Goal: Task Accomplishment & Management: Manage account settings

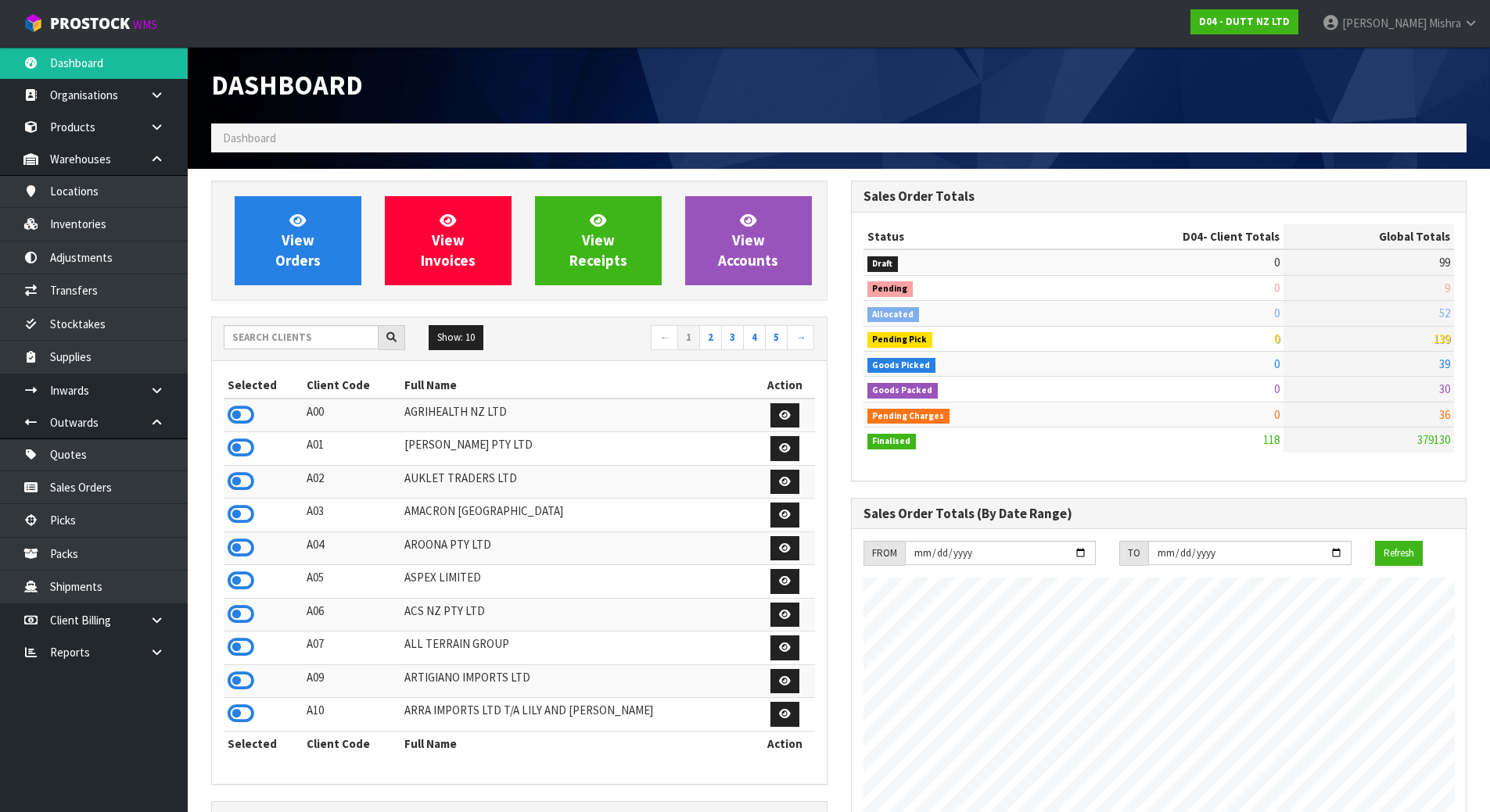
scroll to position [1159, 639]
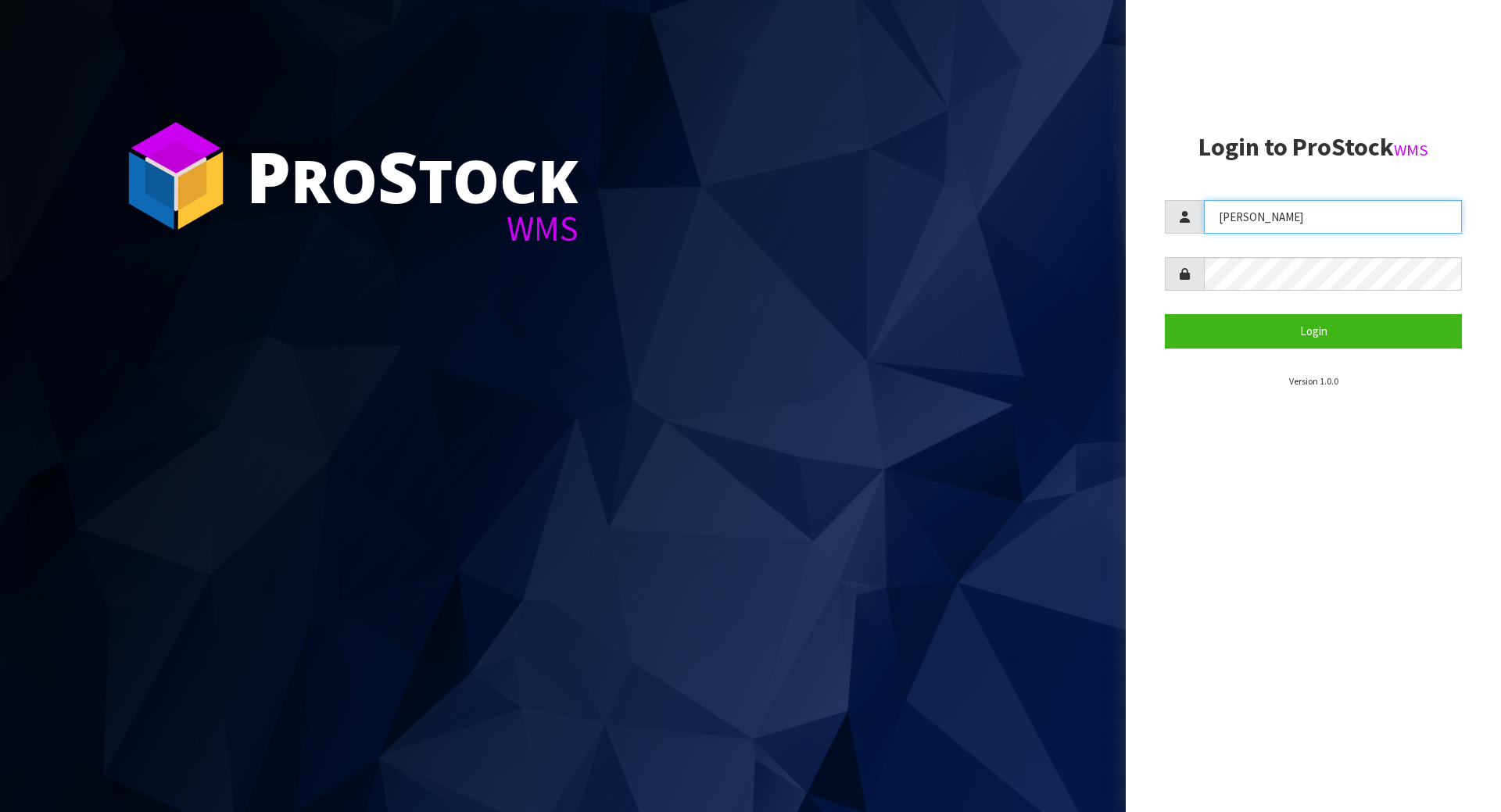
drag, startPoint x: 1338, startPoint y: 224, endPoint x: 1082, endPoint y: 214, distance: 256.2
click at [1082, 214] on div "P ro S tock WMS Login to ProStock WMS [GEOGRAPHIC_DATA] Login Version 1.0.0" at bounding box center [750, 406] width 1501 height 812
type input "[PERSON_NAME]"
click at [1183, 282] on div at bounding box center [1313, 274] width 297 height 33
click at [1165, 315] on button "Login" at bounding box center [1313, 331] width 297 height 33
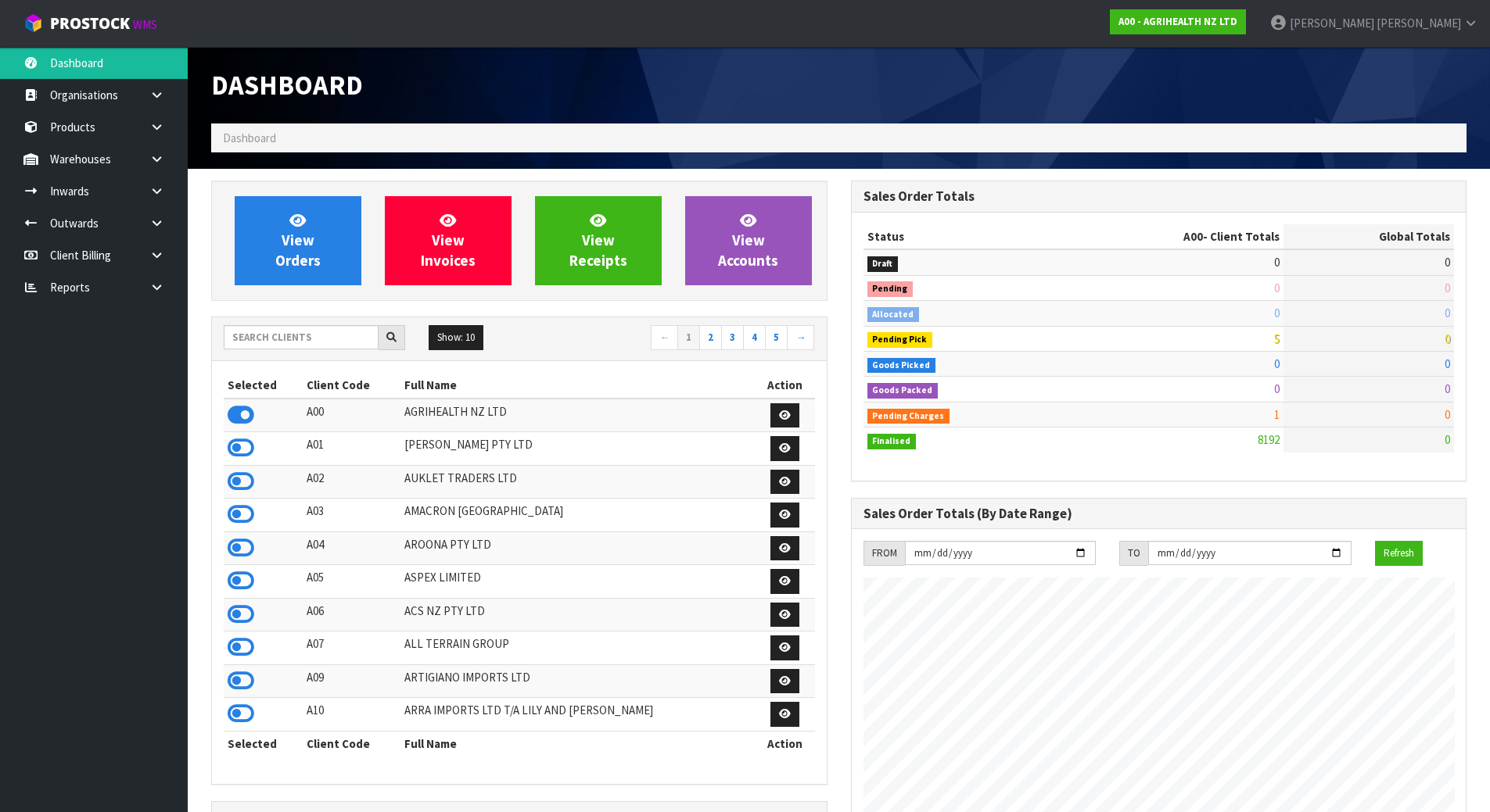
scroll to position [1184, 639]
click at [327, 338] on input "text" at bounding box center [301, 337] width 154 height 24
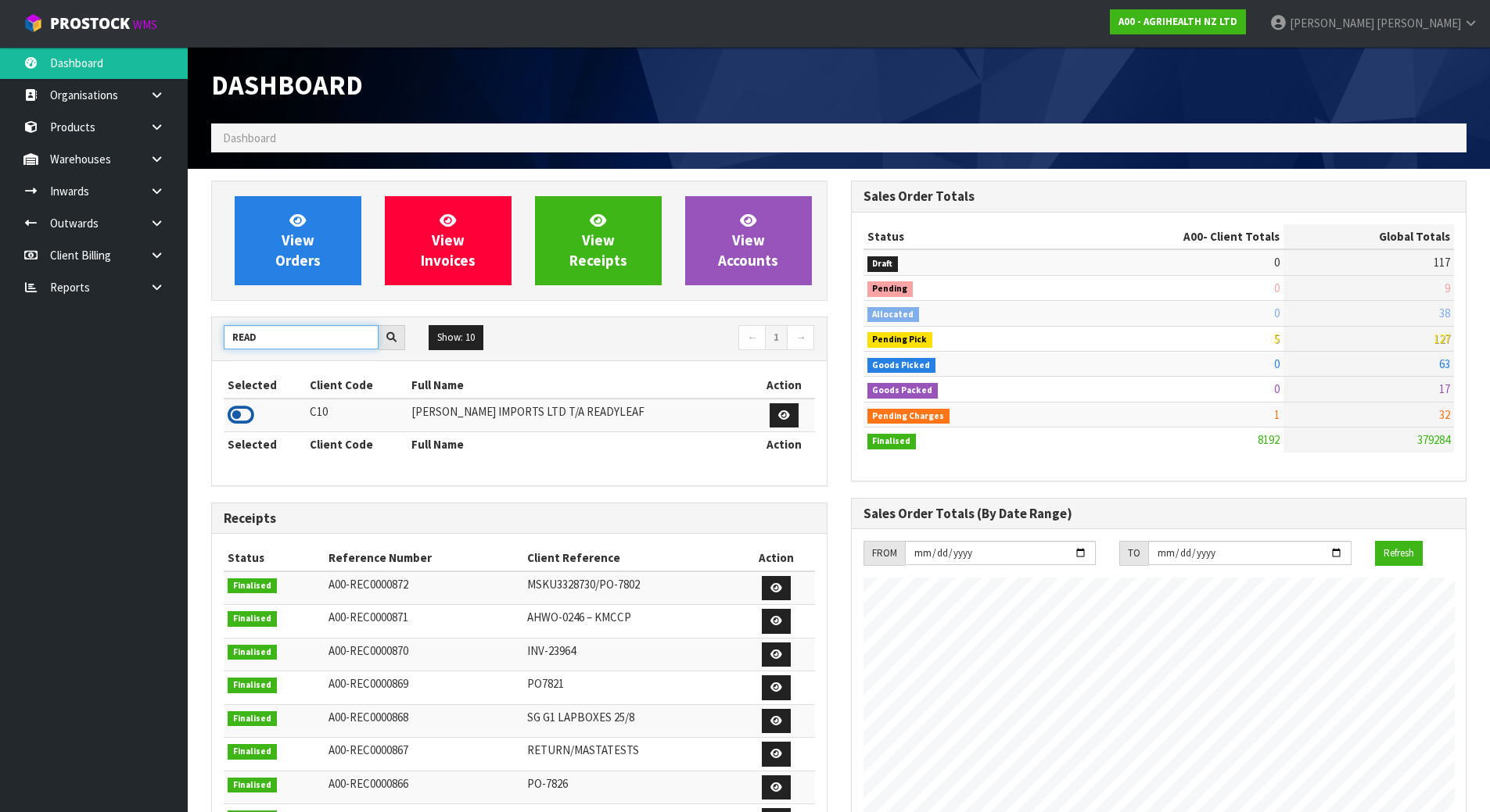
type input "READ"
click at [248, 408] on icon at bounding box center [241, 415] width 26 height 23
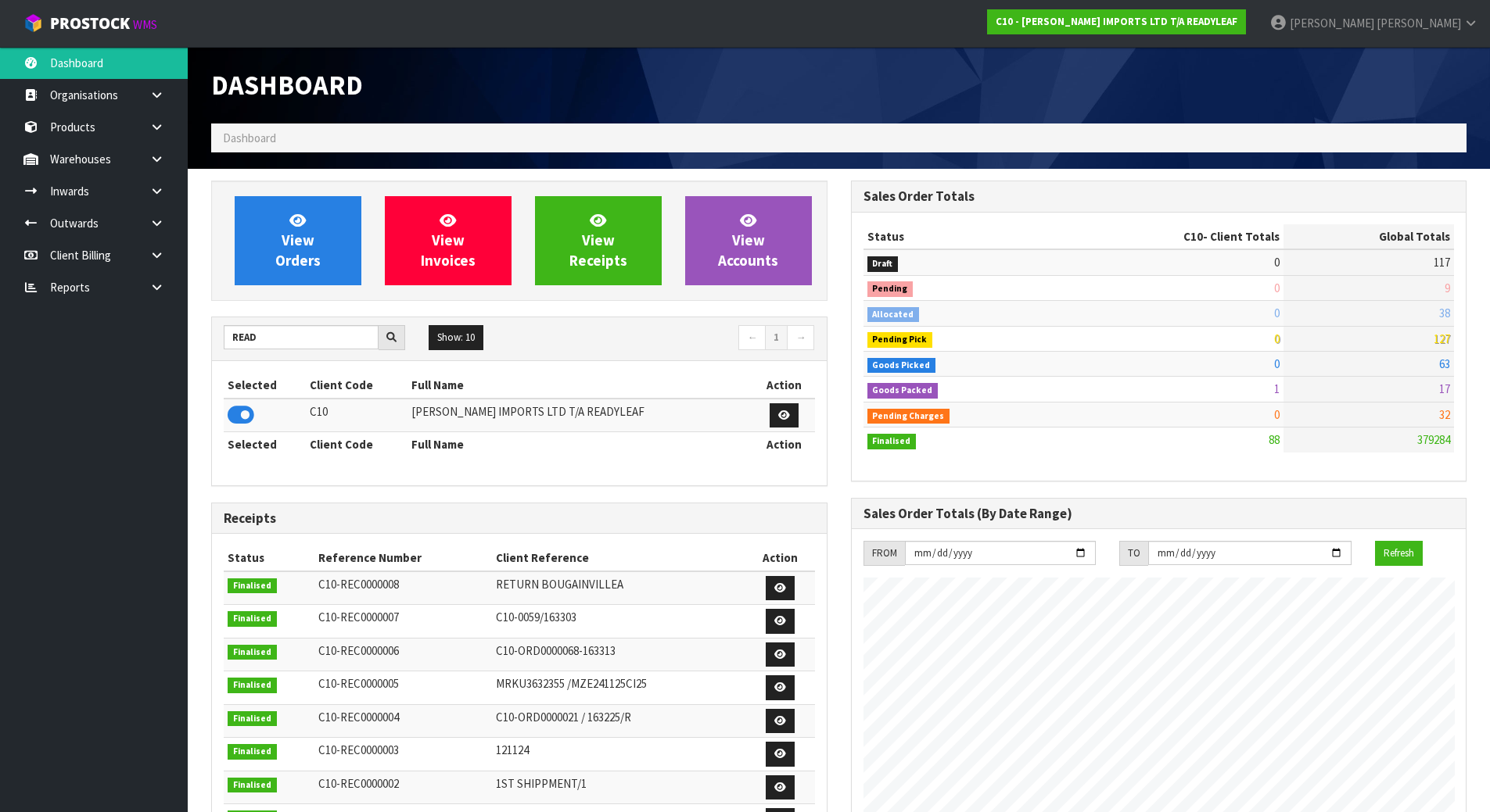
scroll to position [1007, 639]
click at [135, 190] on link "Inwards" at bounding box center [94, 191] width 188 height 32
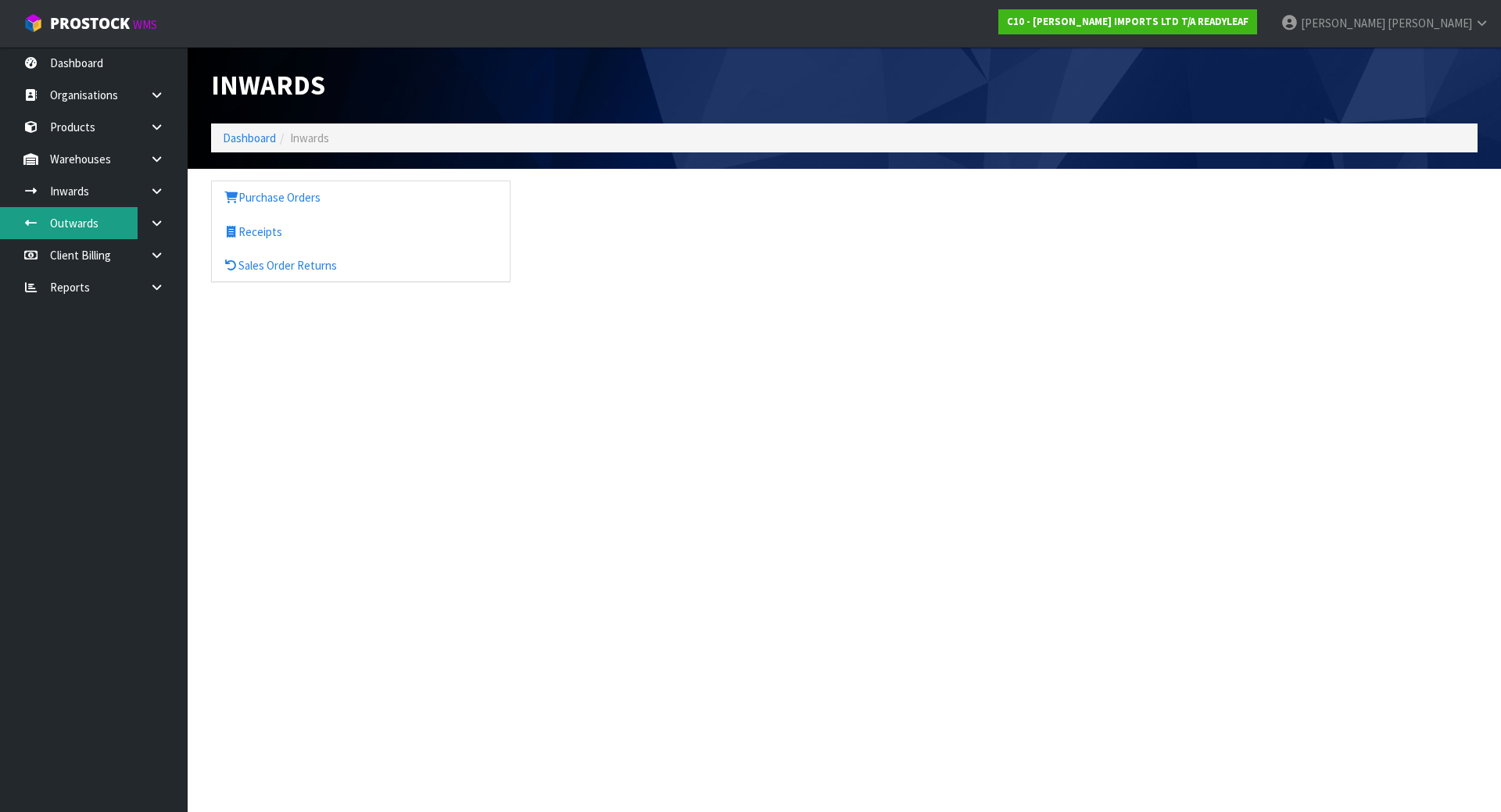
click at [111, 226] on link "Outwards" at bounding box center [94, 223] width 188 height 32
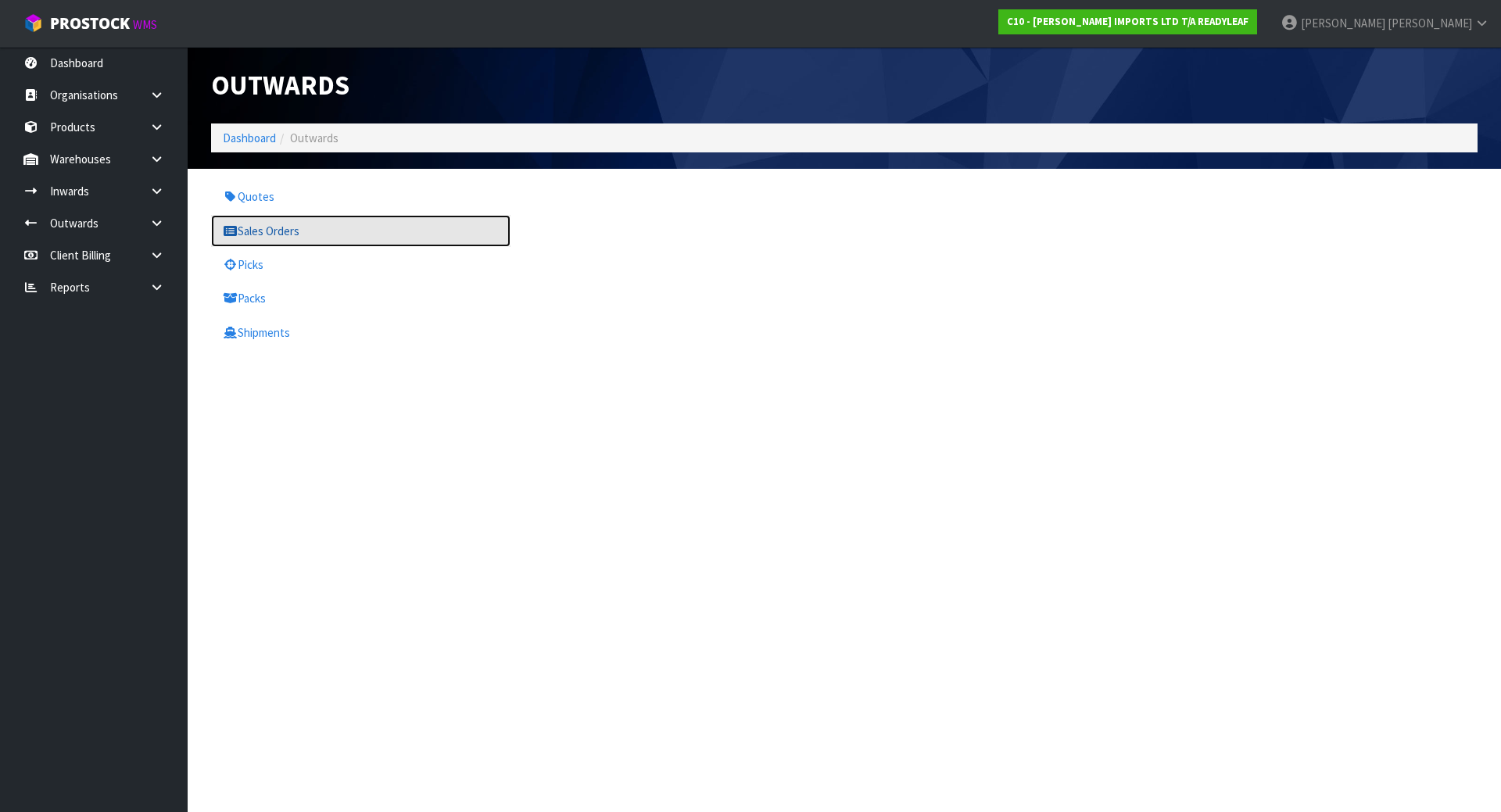
click at [266, 235] on link "Sales Orders" at bounding box center [361, 231] width 299 height 32
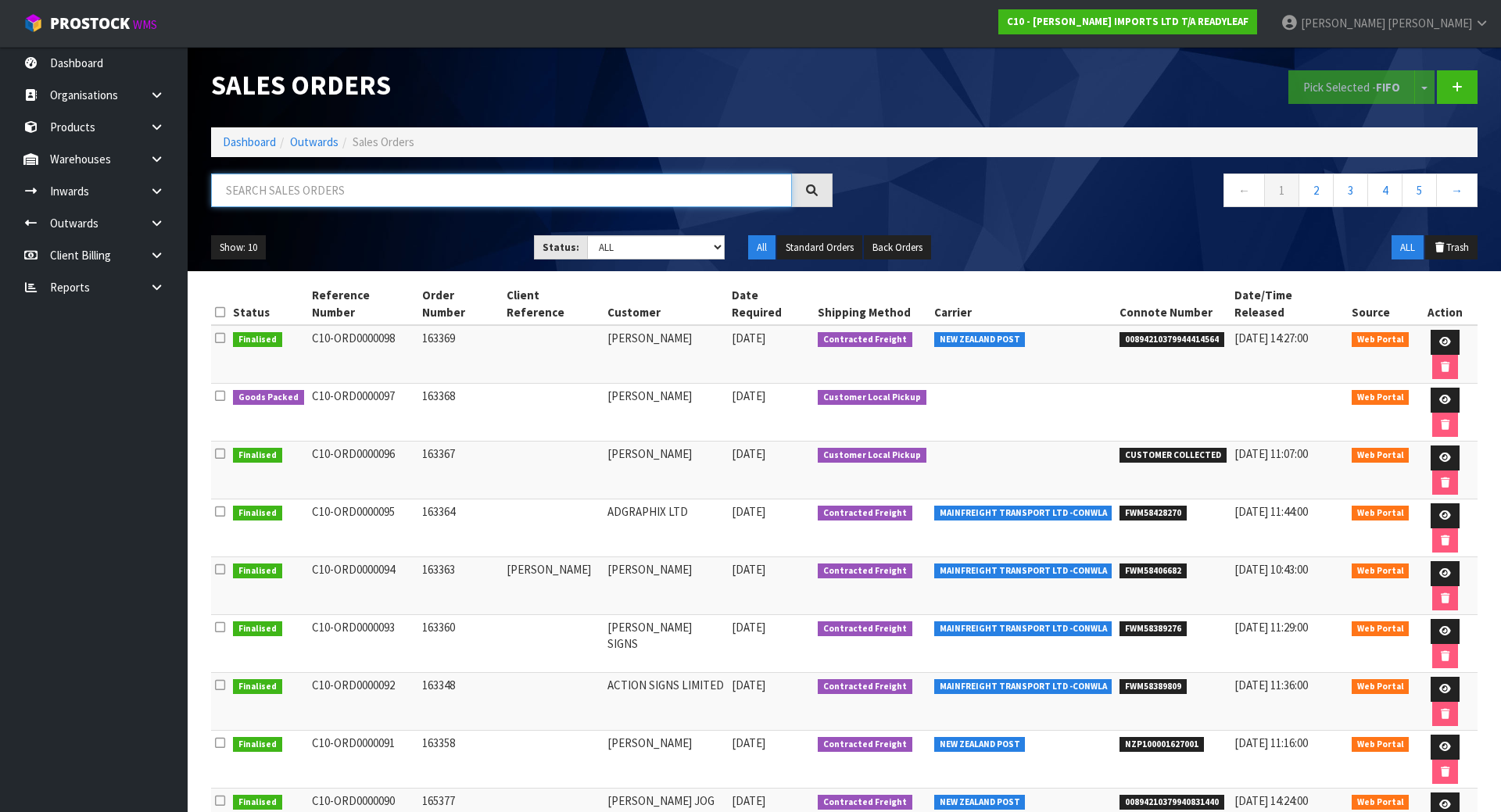
click at [316, 193] on input "text" at bounding box center [501, 191] width 580 height 33
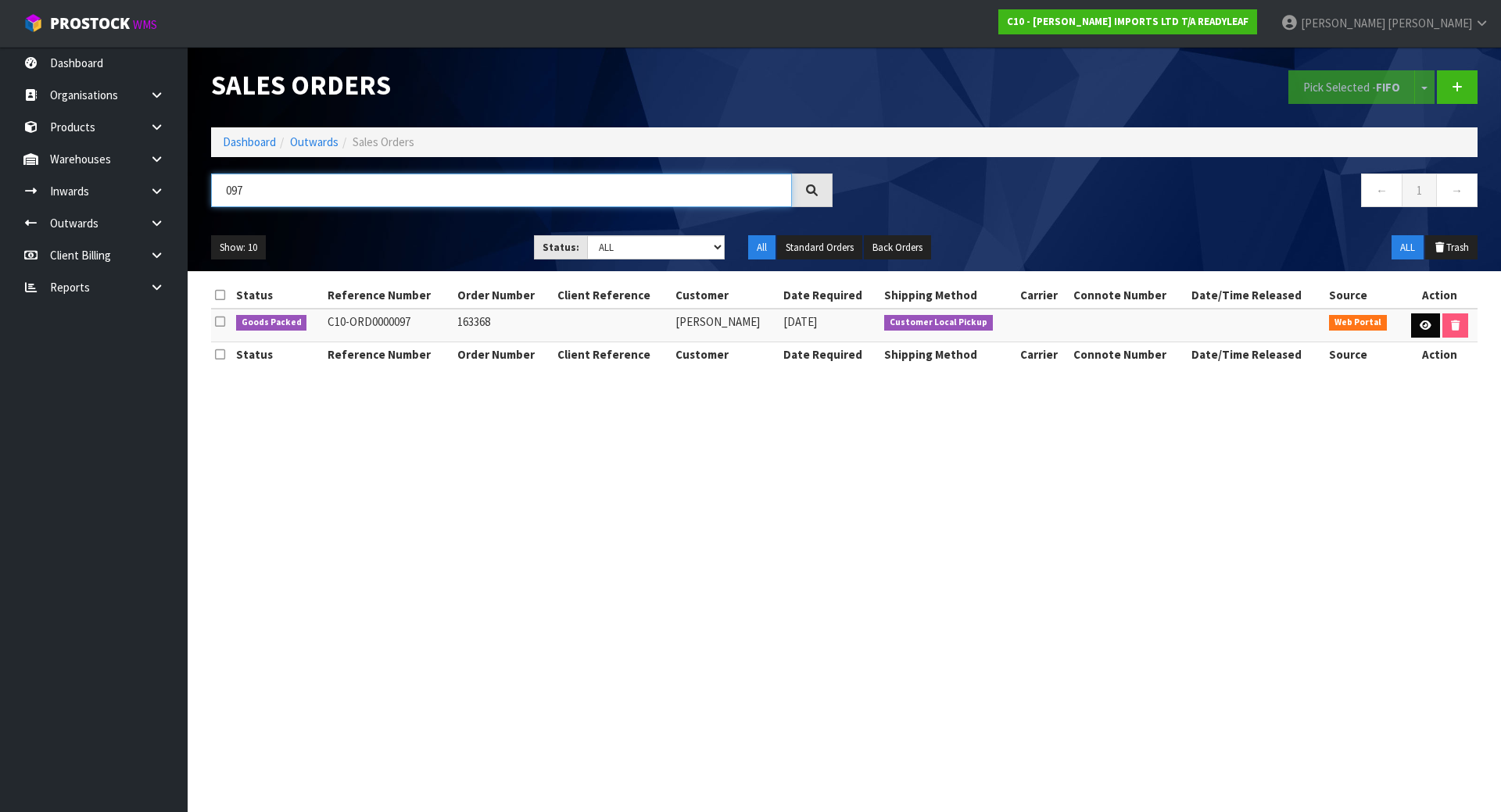
type input "097"
click at [1425, 326] on icon at bounding box center [1426, 325] width 12 height 10
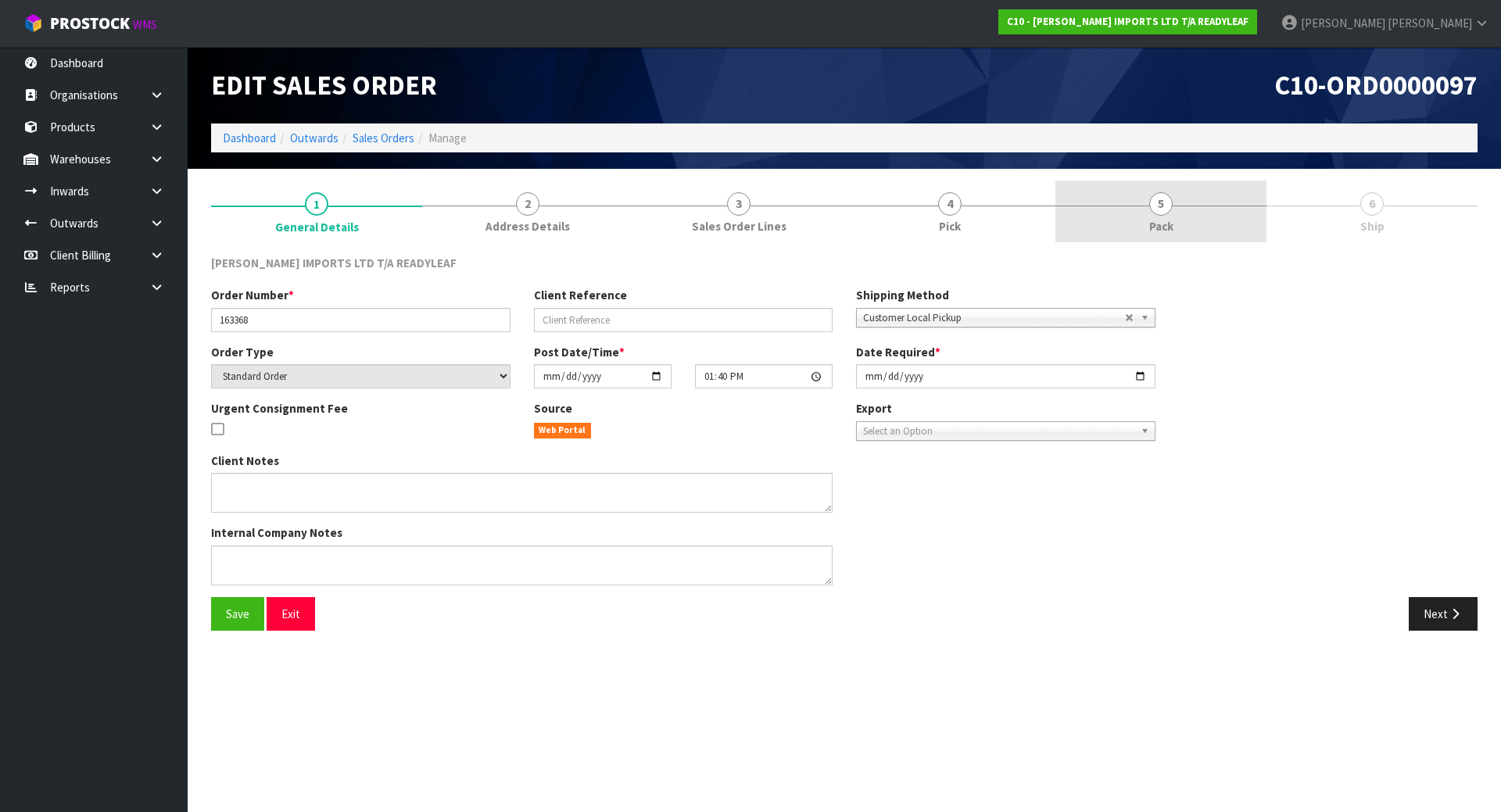
click at [1097, 211] on link "5 Pack" at bounding box center [1161, 211] width 211 height 62
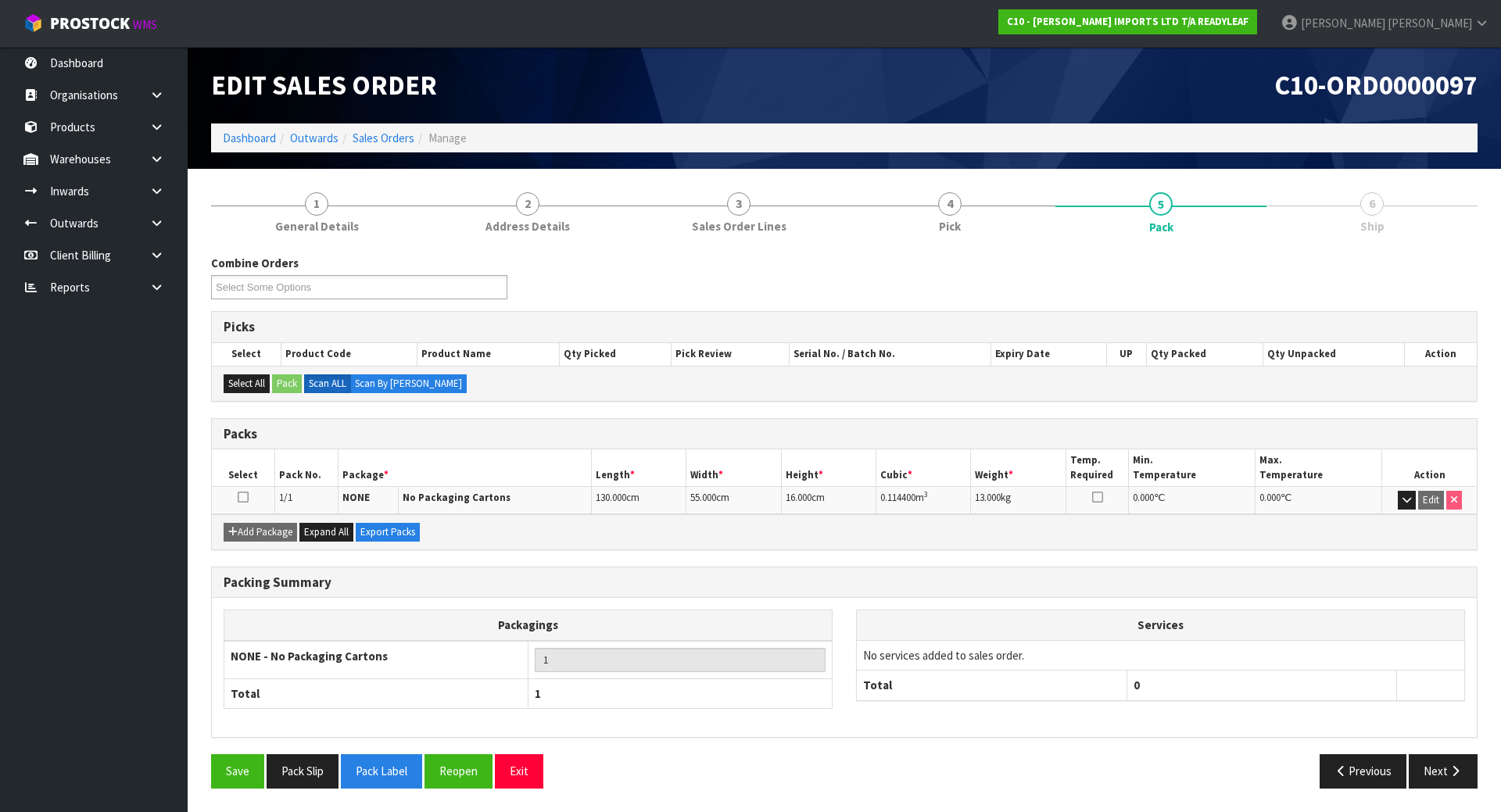
drag, startPoint x: 635, startPoint y: 418, endPoint x: 644, endPoint y: 418, distance: 9.0
click at [639, 419] on div "Packs" at bounding box center [844, 435] width 1265 height 31
click at [769, 222] on span "Sales Order Lines" at bounding box center [739, 226] width 95 height 17
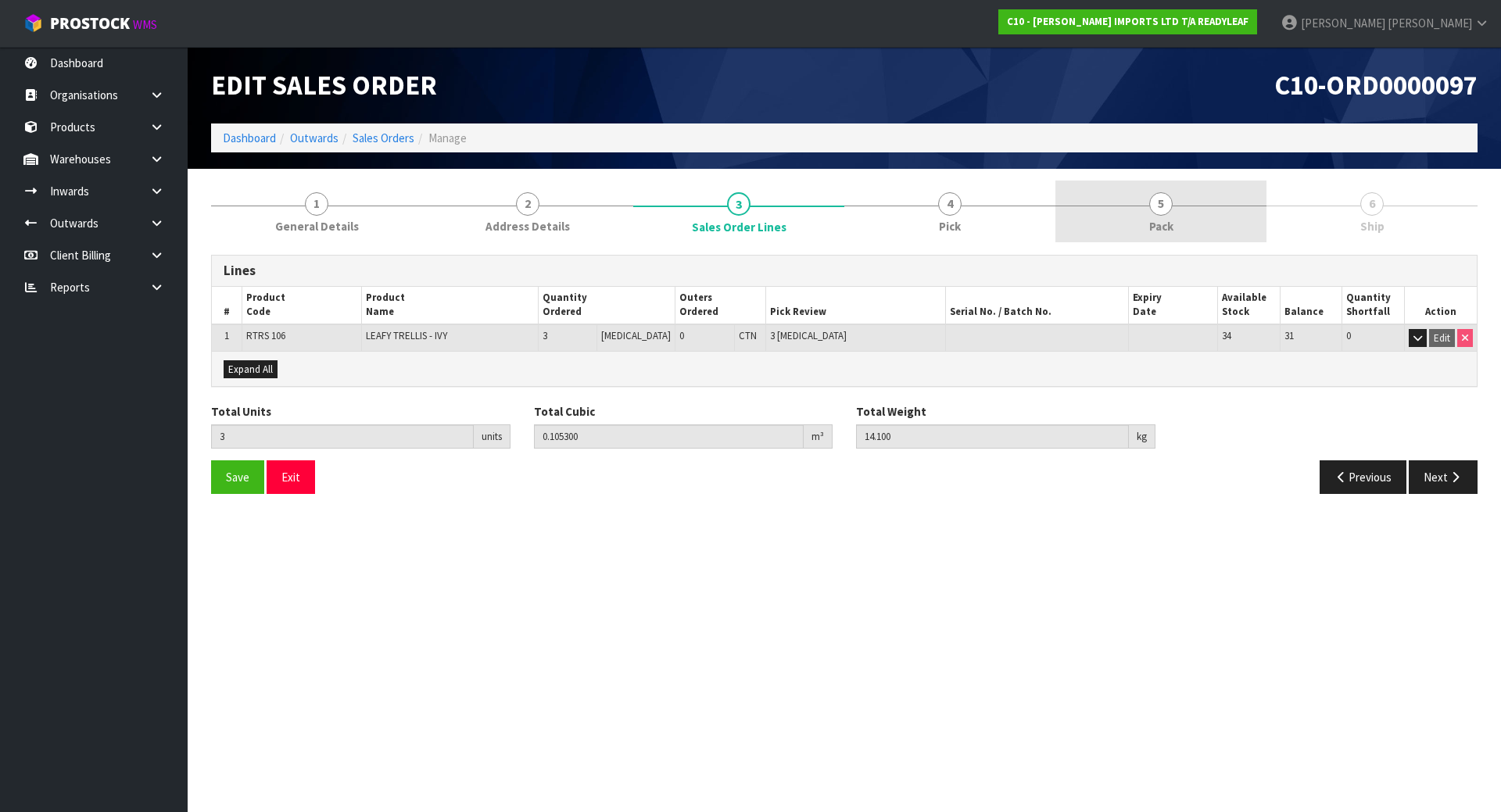
click at [1172, 209] on span "5" at bounding box center [1161, 204] width 23 height 23
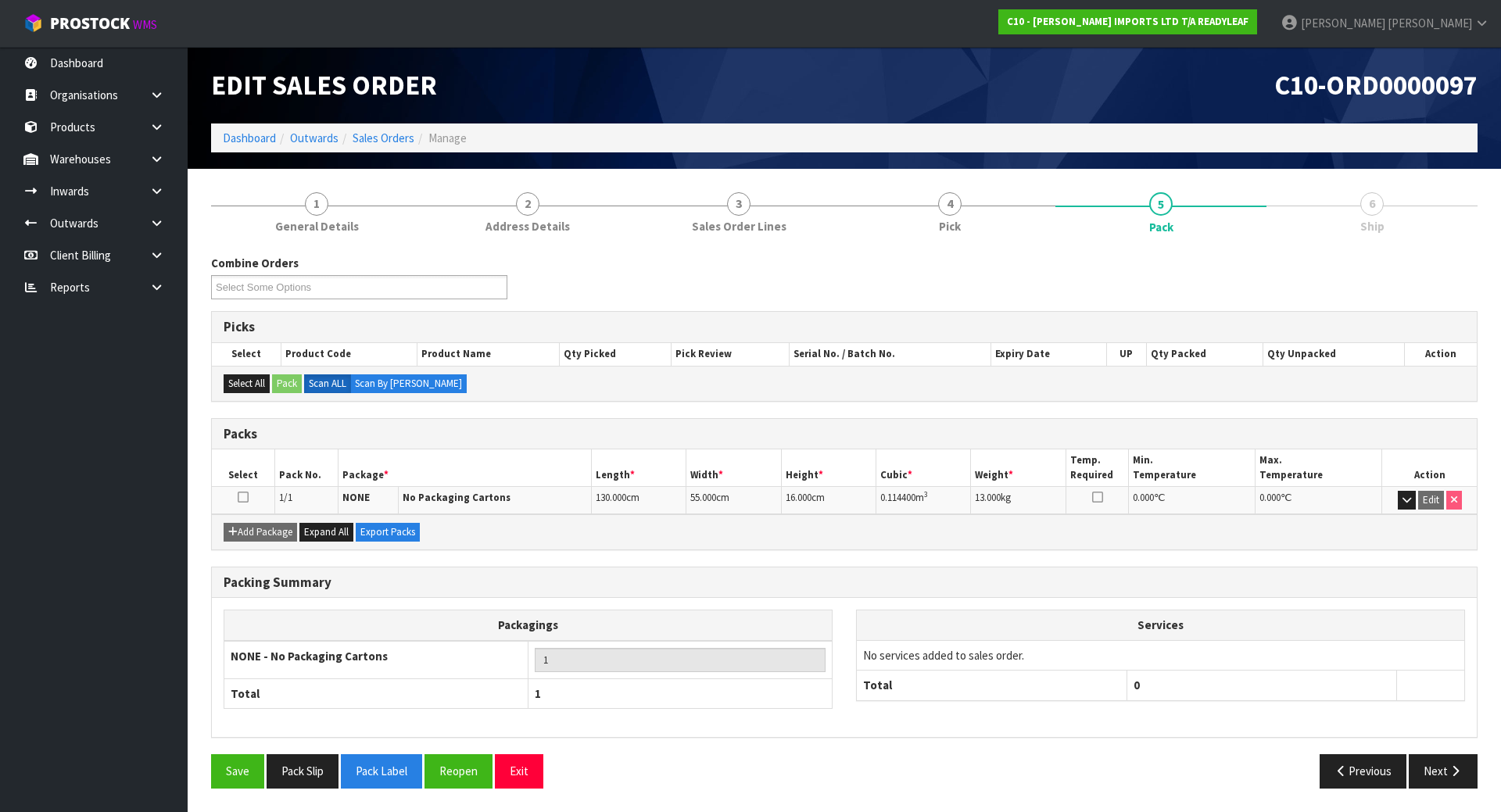
click at [441, 662] on td "NONE - No Packaging Cartons" at bounding box center [376, 660] width 304 height 38
click at [511, 406] on div "Combine Orders C10-ORD0000097 Select Some Options Picks Select Product Code Pro…" at bounding box center [844, 528] width 1266 height 545
click at [243, 498] on icon at bounding box center [242, 497] width 11 height 1
click at [244, 498] on icon at bounding box center [242, 497] width 11 height 1
click at [1027, 214] on link "4 Pick" at bounding box center [950, 211] width 211 height 62
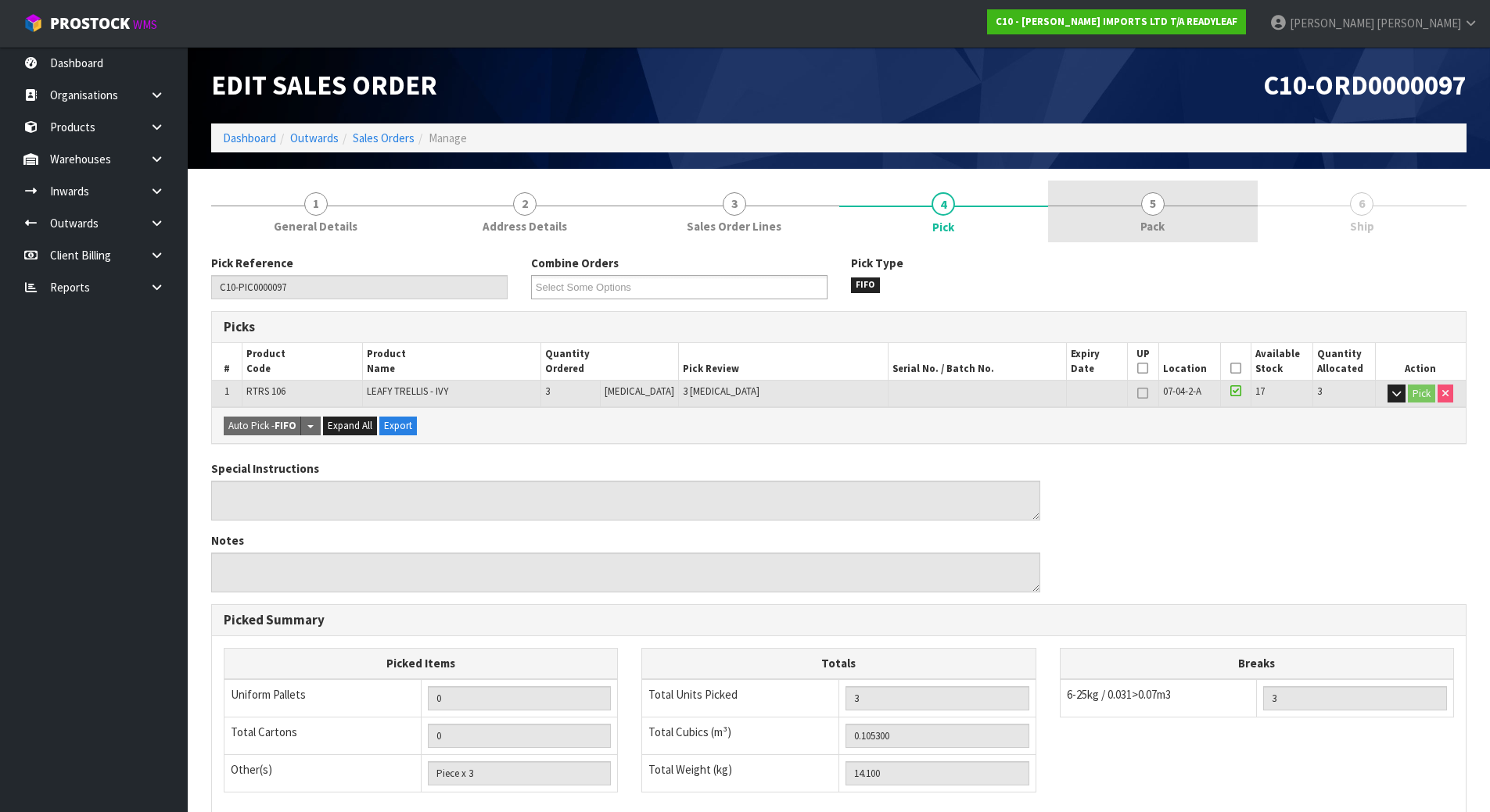
click at [1140, 211] on link "5 Pack" at bounding box center [1153, 211] width 209 height 62
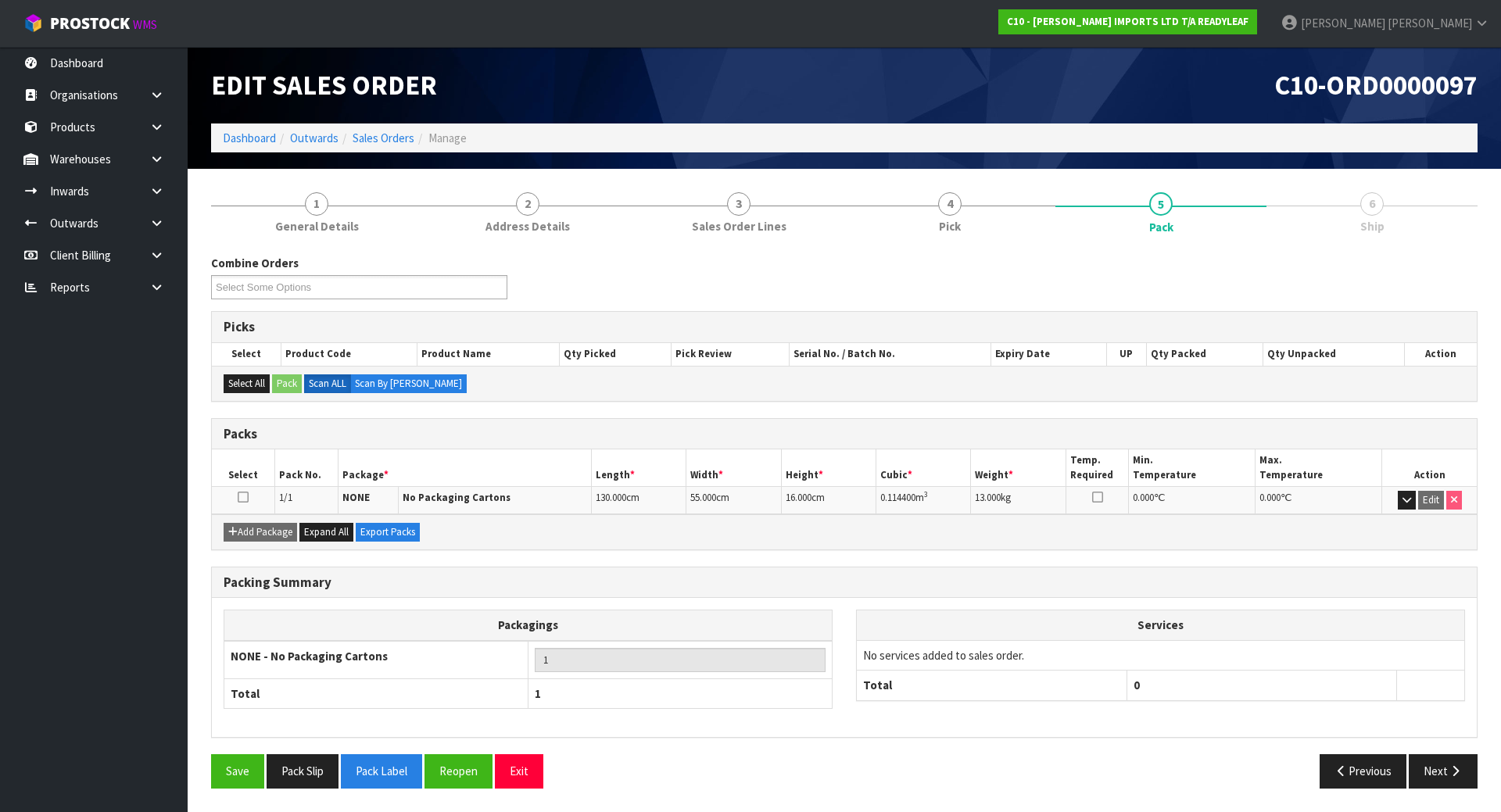
click at [509, 570] on div "Packing Summary" at bounding box center [844, 583] width 1265 height 31
click at [260, 391] on button "Select All" at bounding box center [246, 383] width 46 height 19
click at [237, 497] on icon at bounding box center [242, 497] width 11 height 1
click at [1398, 502] on button "button" at bounding box center [1407, 499] width 18 height 19
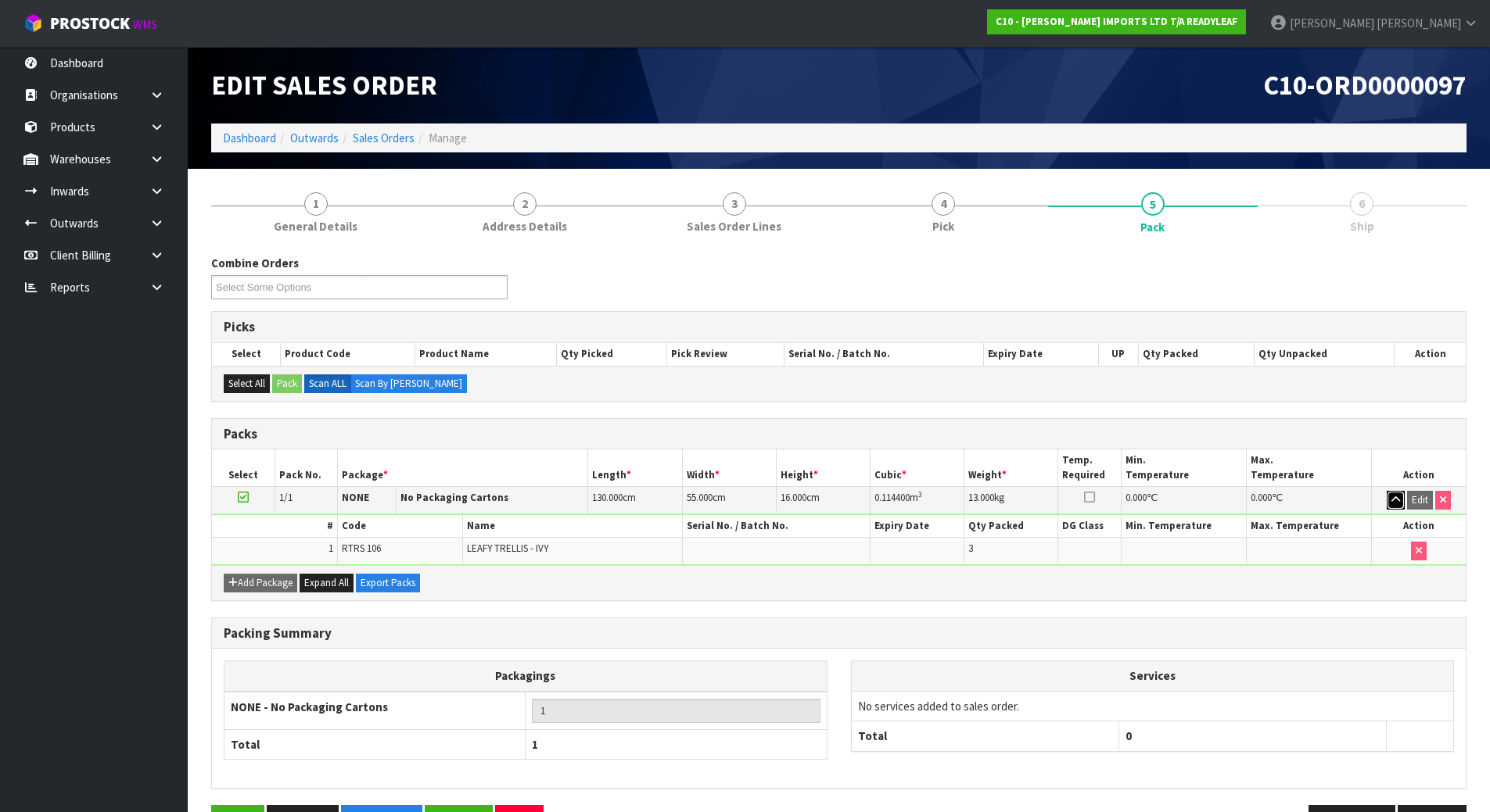
click at [1387, 498] on button "button" at bounding box center [1396, 499] width 18 height 19
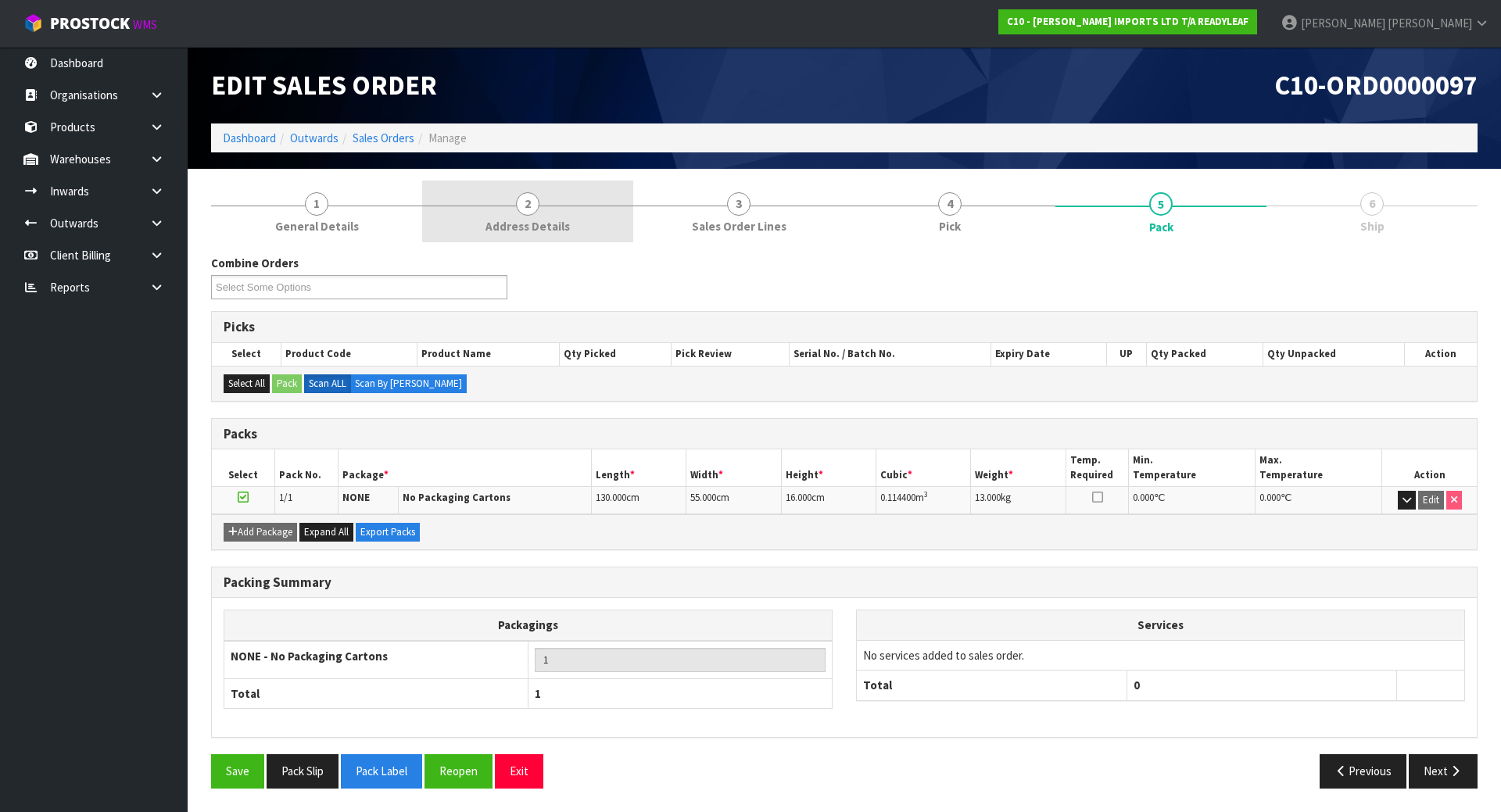
click at [589, 231] on link "2 Address Details" at bounding box center [528, 211] width 211 height 62
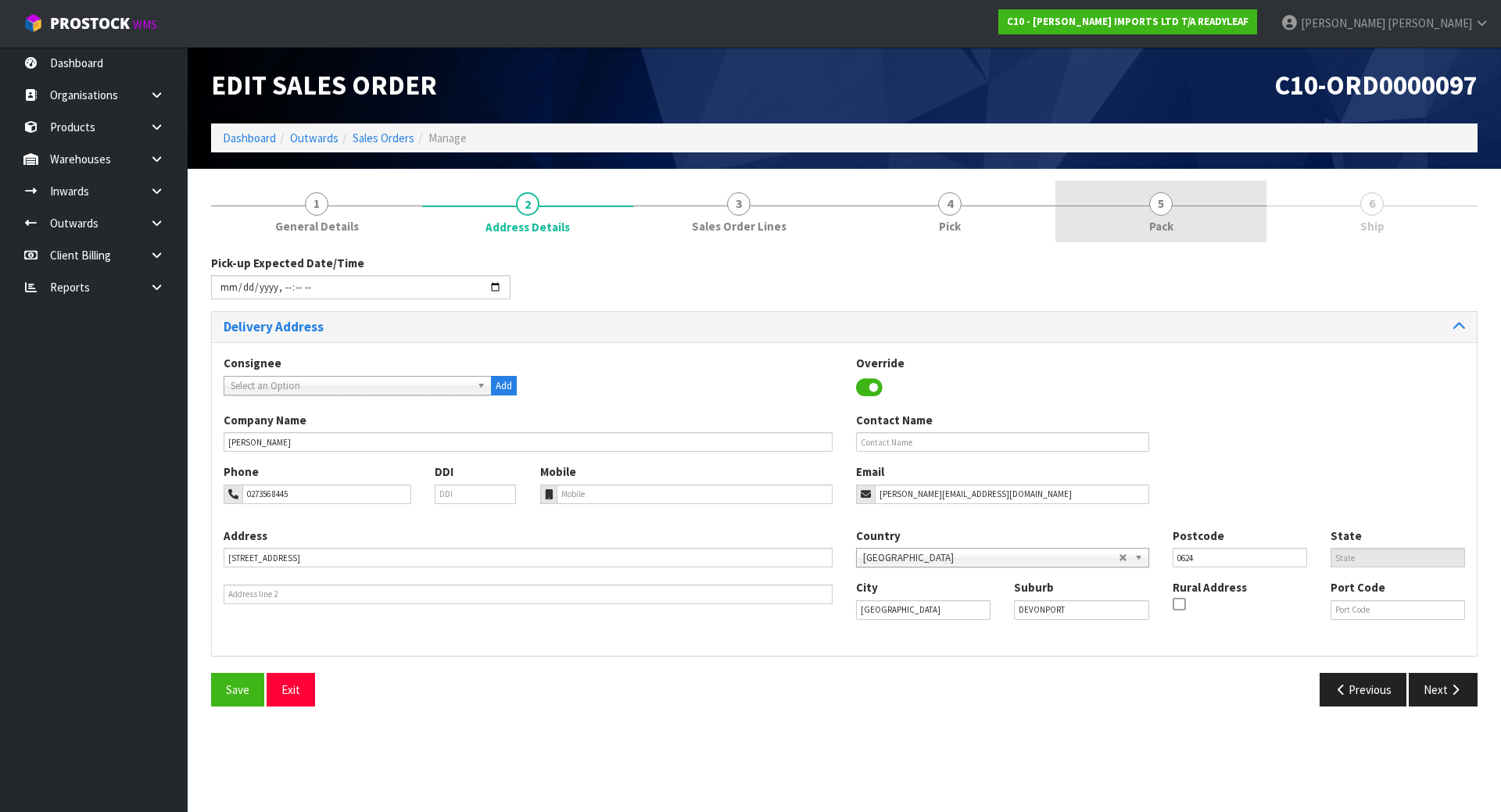
click at [1130, 195] on link "5 Pack" at bounding box center [1161, 211] width 211 height 62
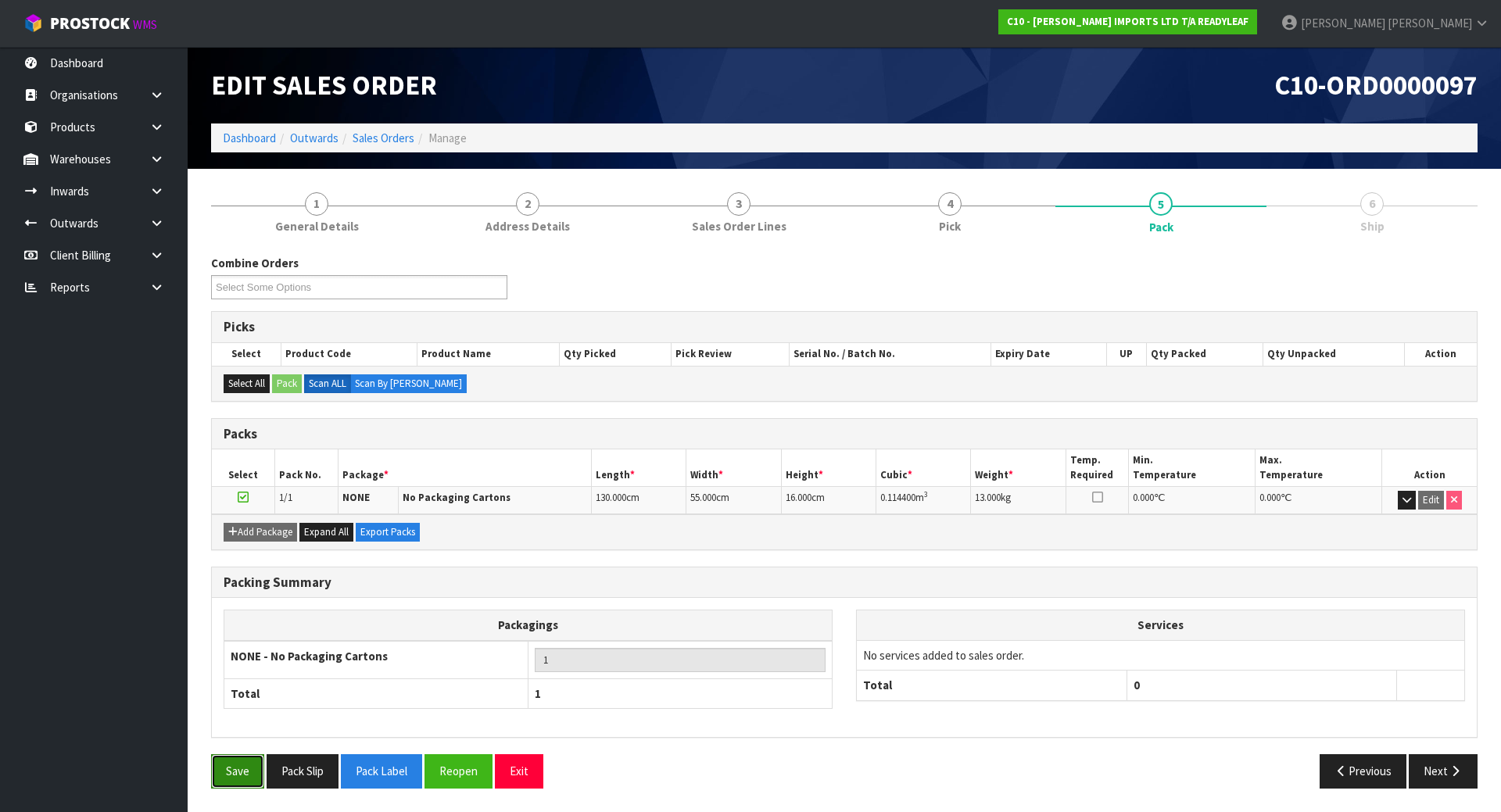
click at [234, 773] on button "Save" at bounding box center [237, 771] width 53 height 33
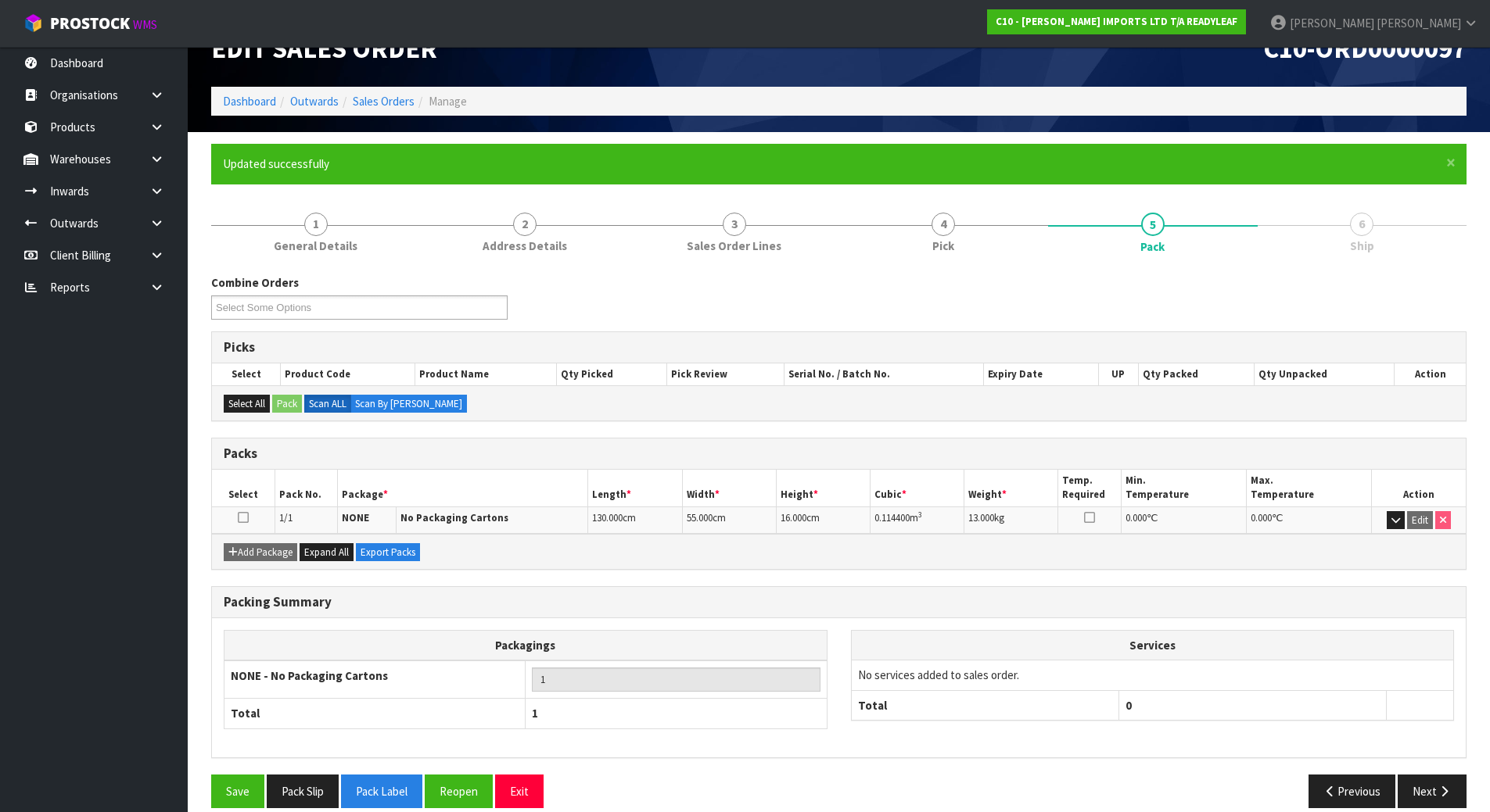
scroll to position [57, 0]
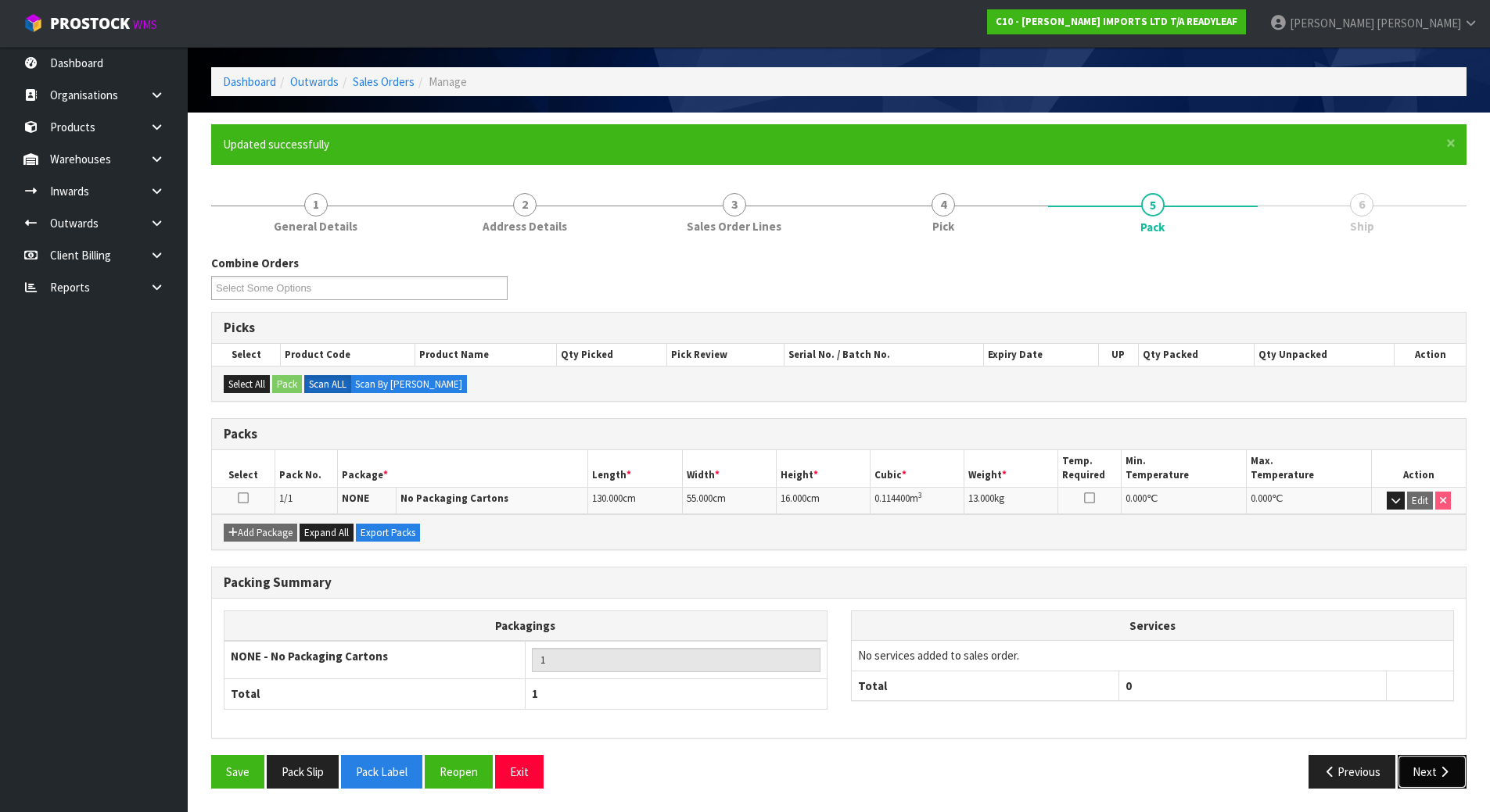
click at [1442, 770] on icon "button" at bounding box center [1444, 772] width 15 height 12
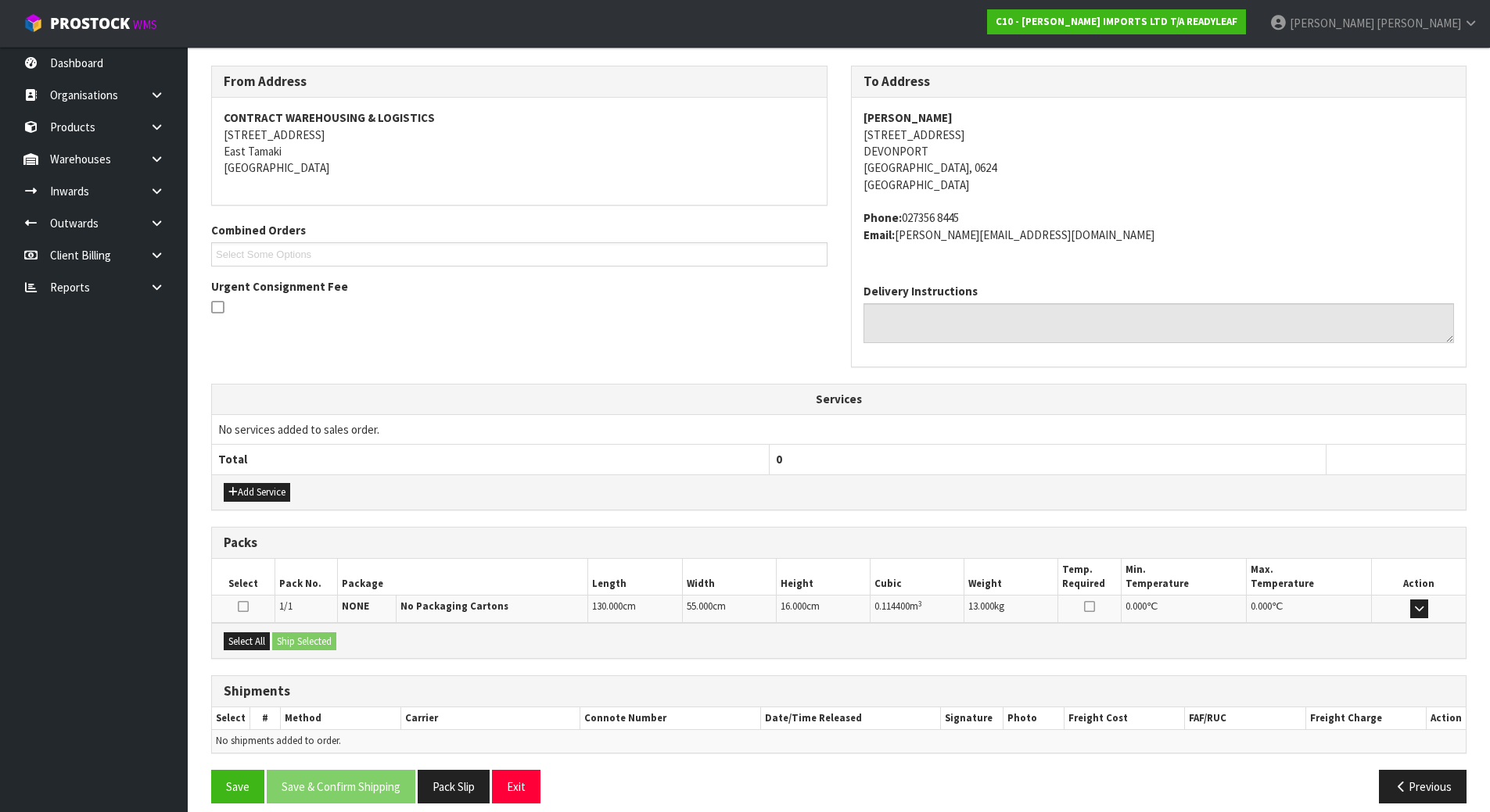
scroll to position [260, 0]
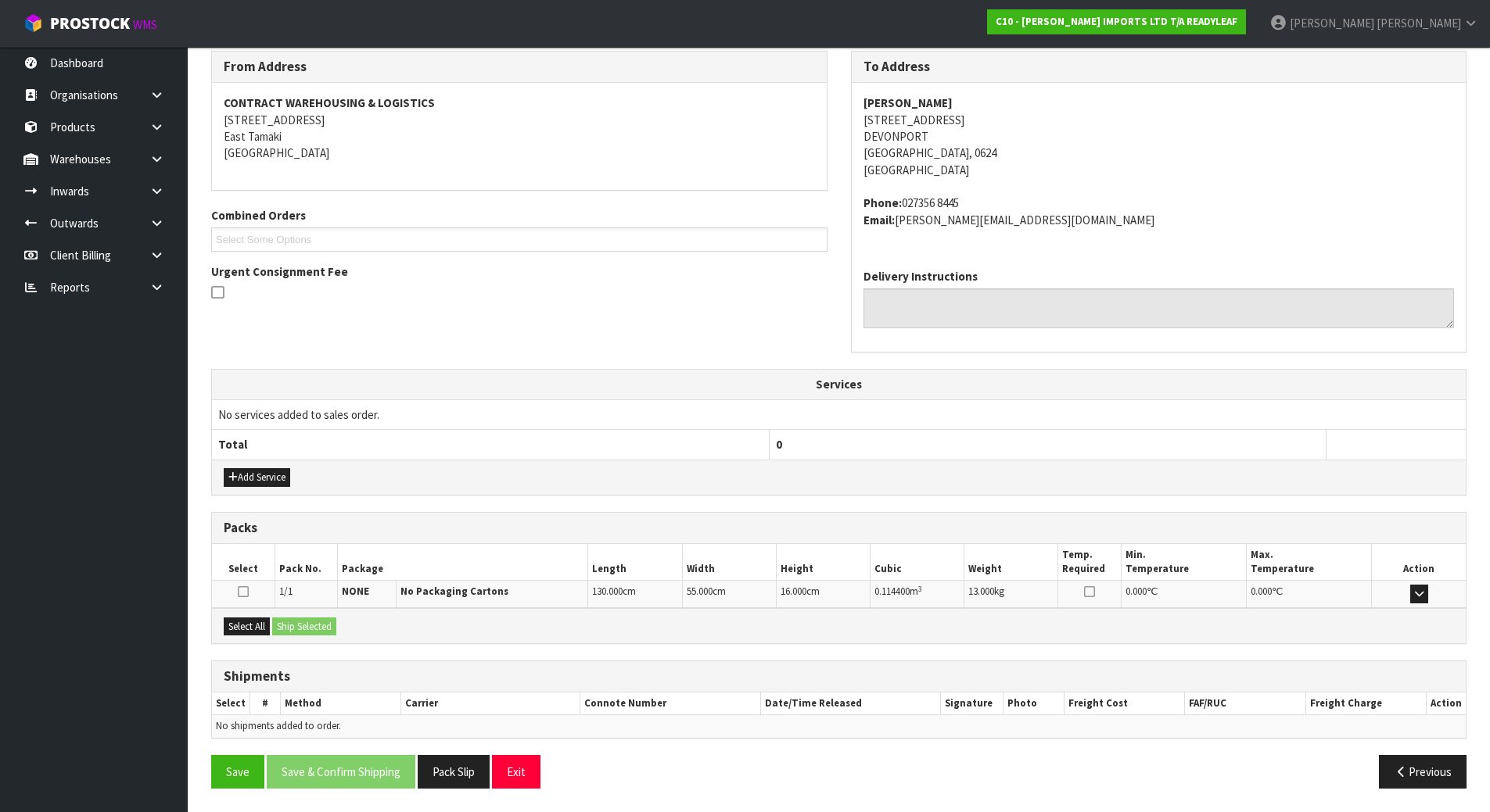
click at [243, 586] on icon at bounding box center [242, 591] width 11 height 13
click at [0, 0] on input "checkbox" at bounding box center [0, 0] width 0 height 0
click at [514, 629] on div "Select All Ship Selected" at bounding box center [839, 625] width 1254 height 35
click at [1418, 598] on icon "button" at bounding box center [1419, 593] width 9 height 10
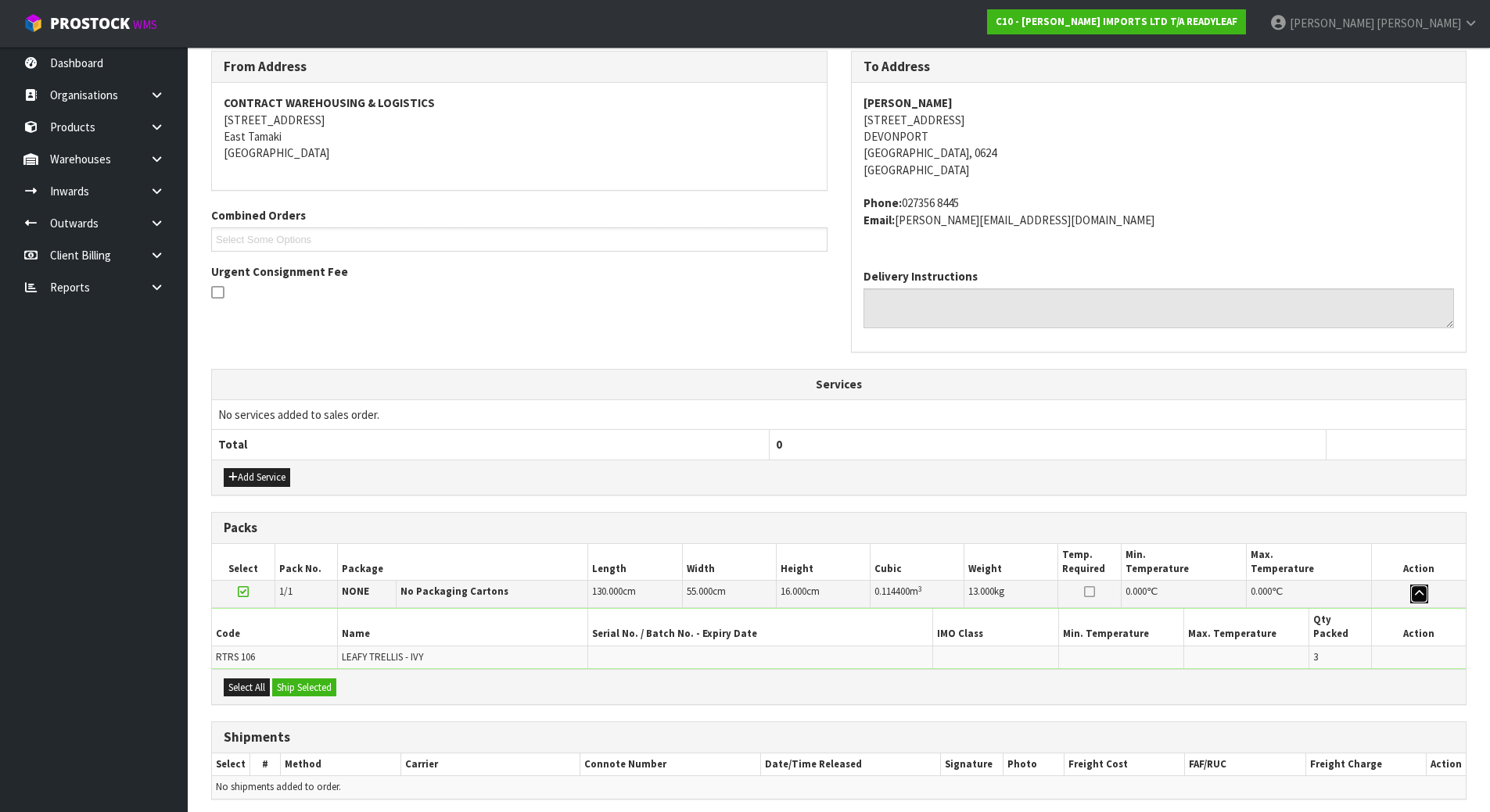
click at [1419, 598] on icon "button" at bounding box center [1419, 593] width 9 height 10
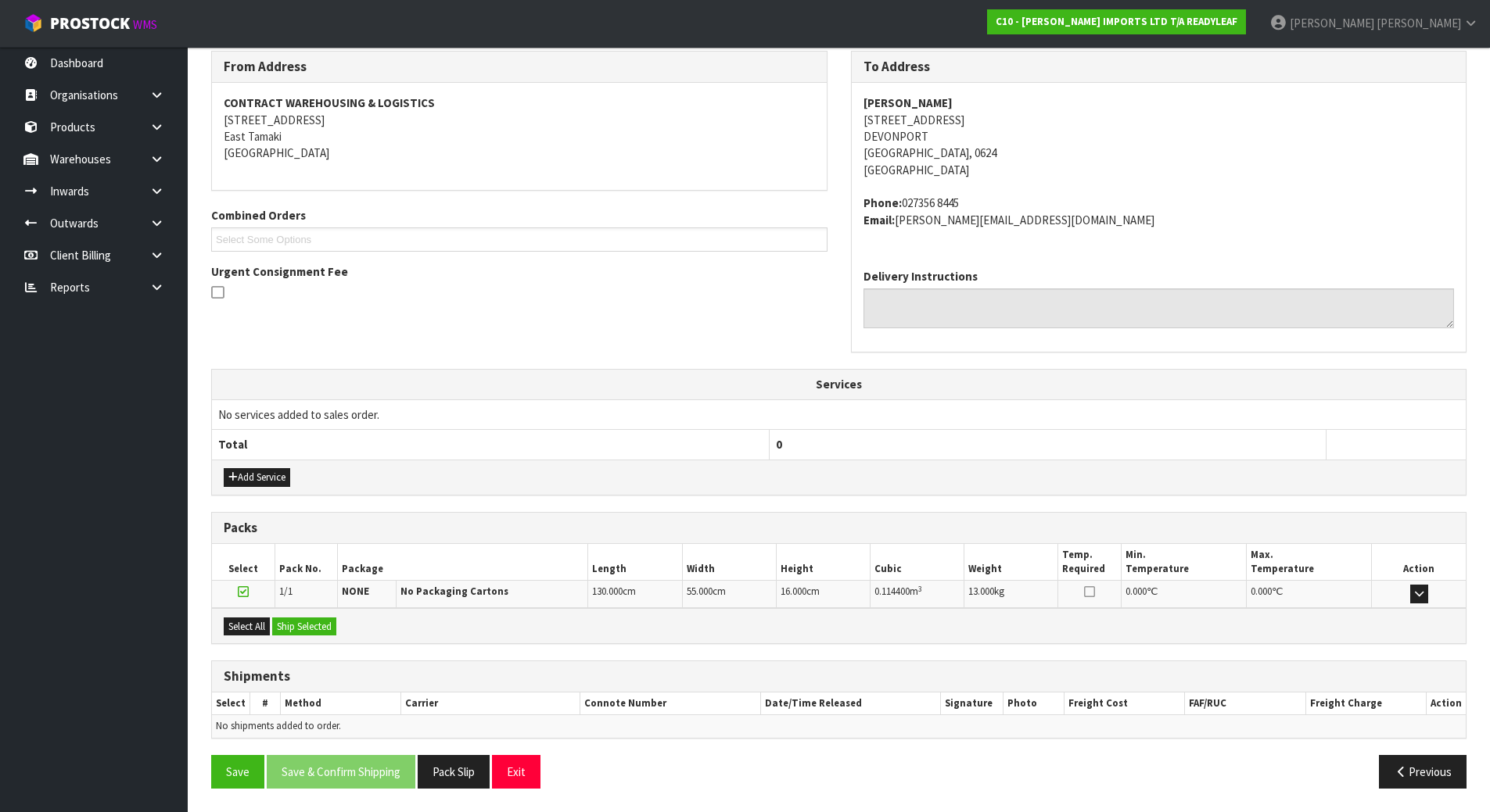
click at [495, 629] on div "Select All Ship Selected" at bounding box center [839, 625] width 1254 height 35
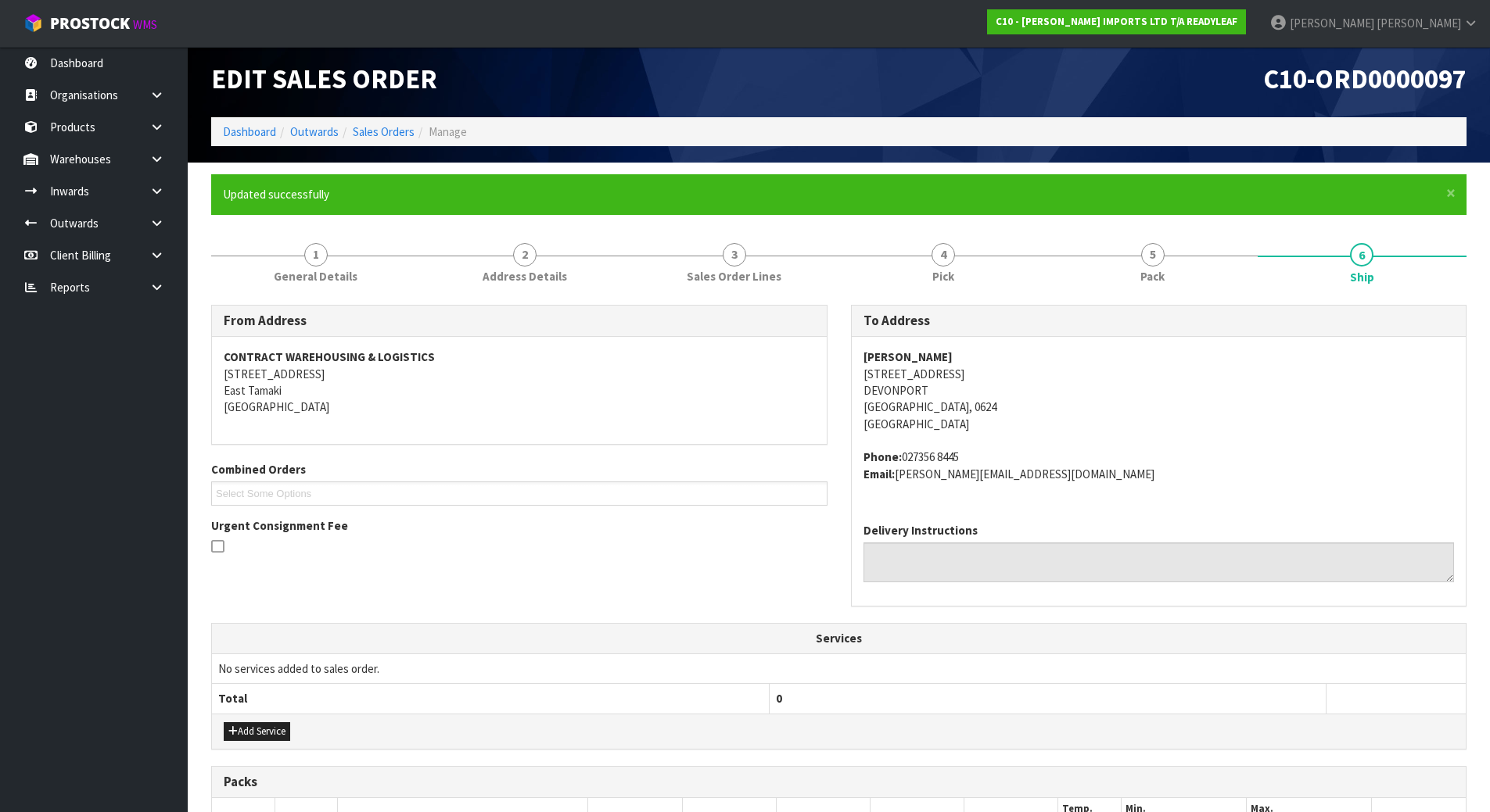
scroll to position [0, 0]
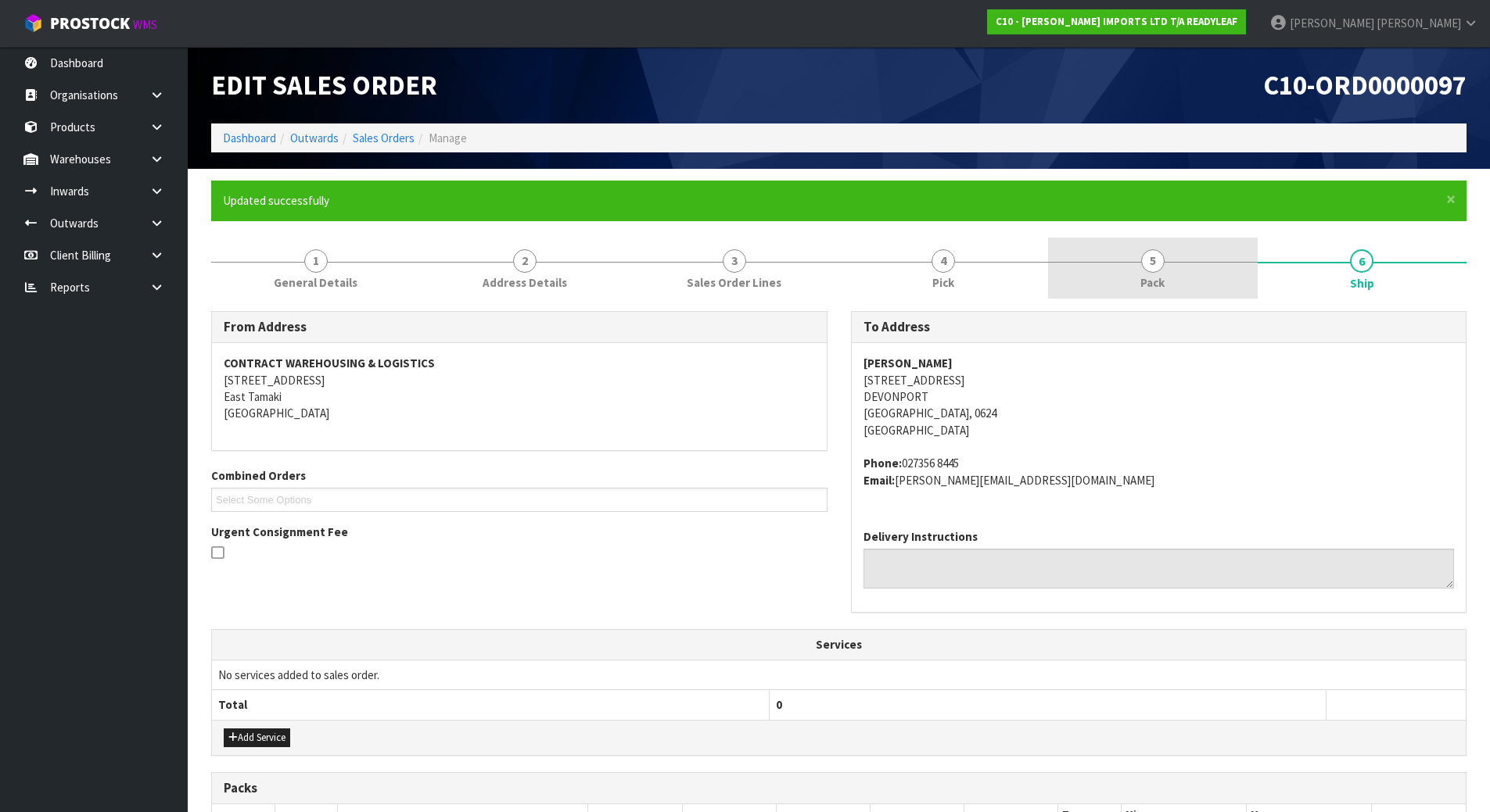
click at [1180, 279] on link "5 Pack" at bounding box center [1153, 268] width 209 height 62
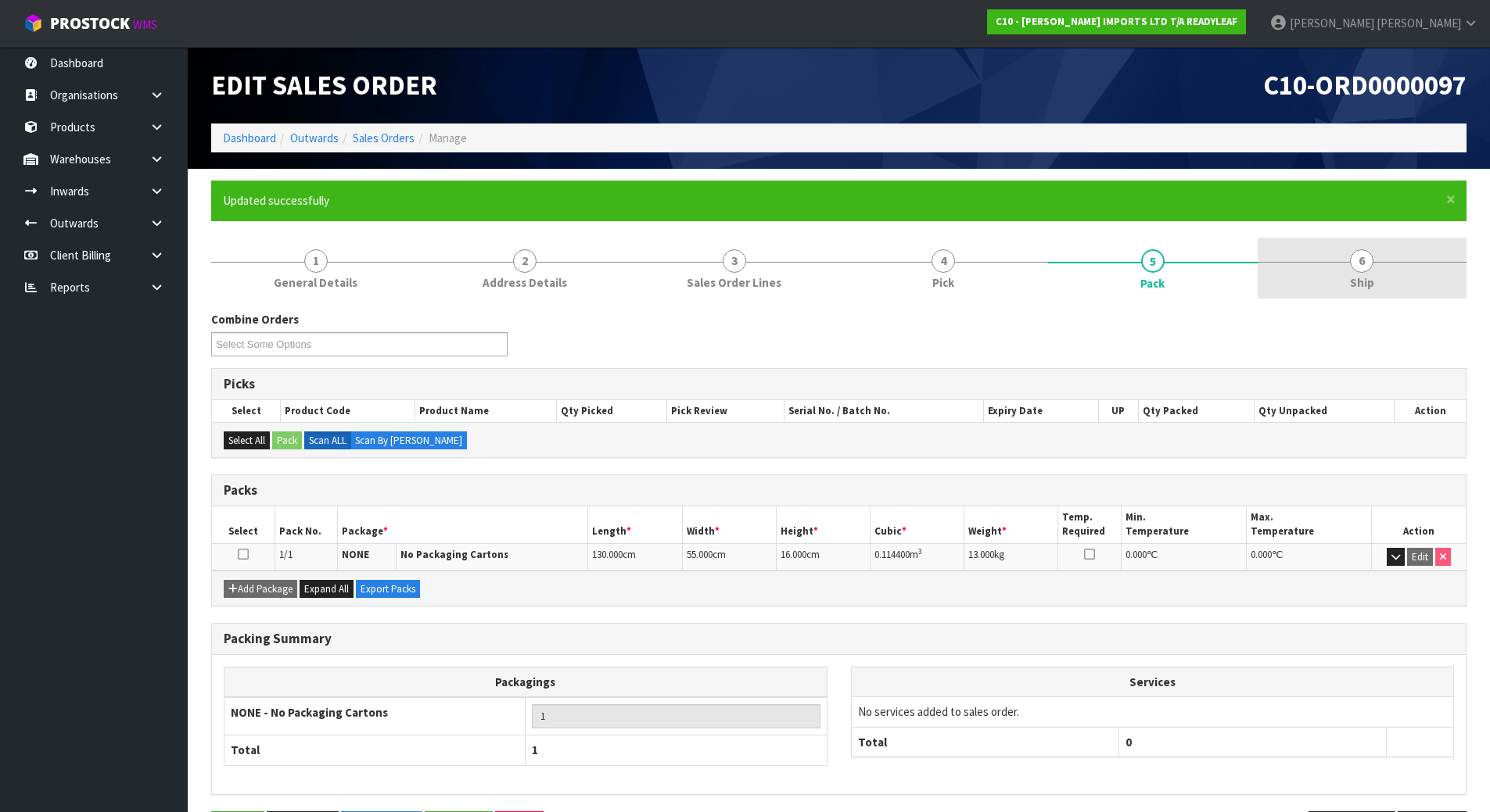
click at [1372, 283] on span "Ship" at bounding box center [1362, 282] width 24 height 17
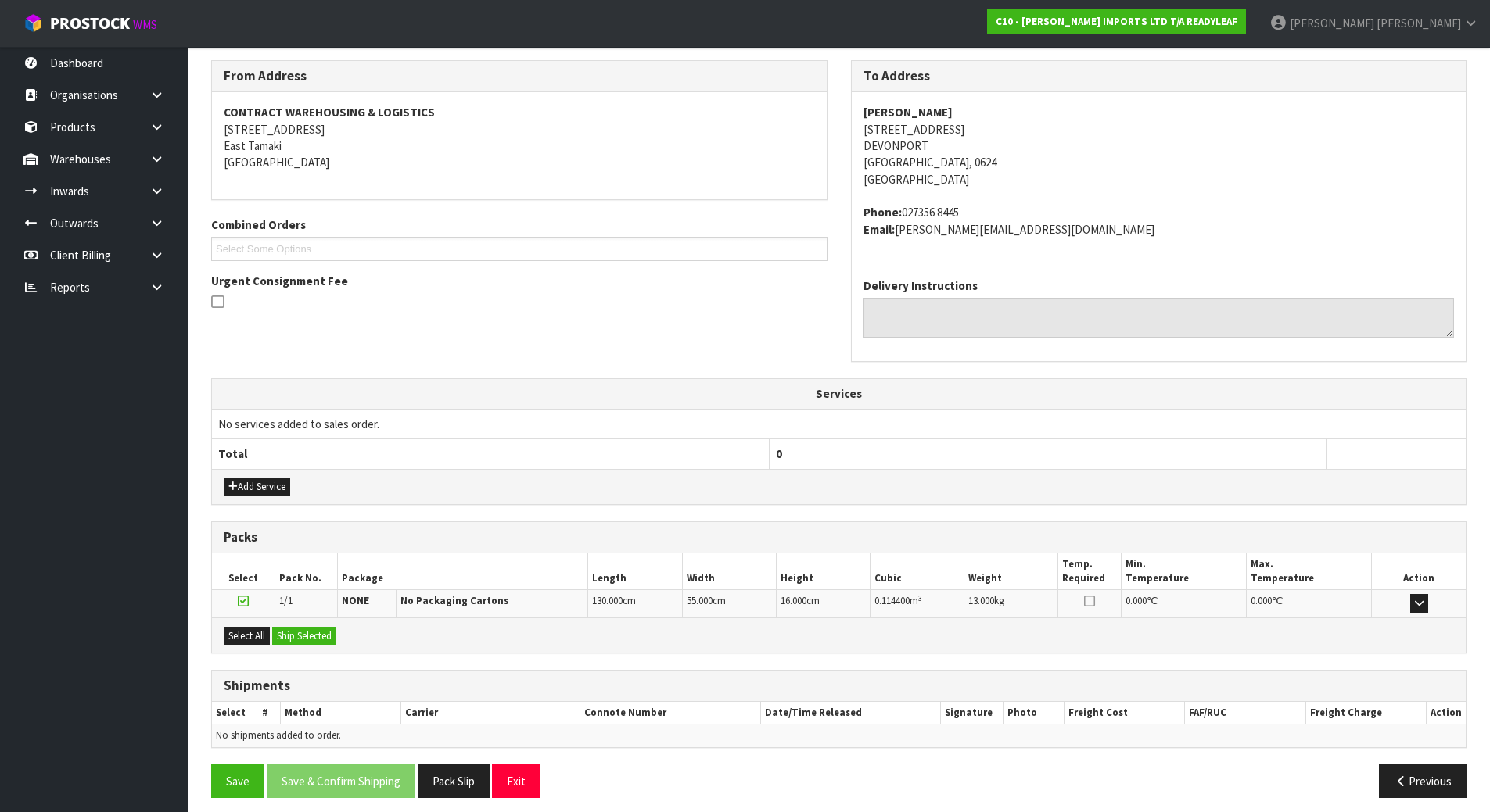
scroll to position [260, 0]
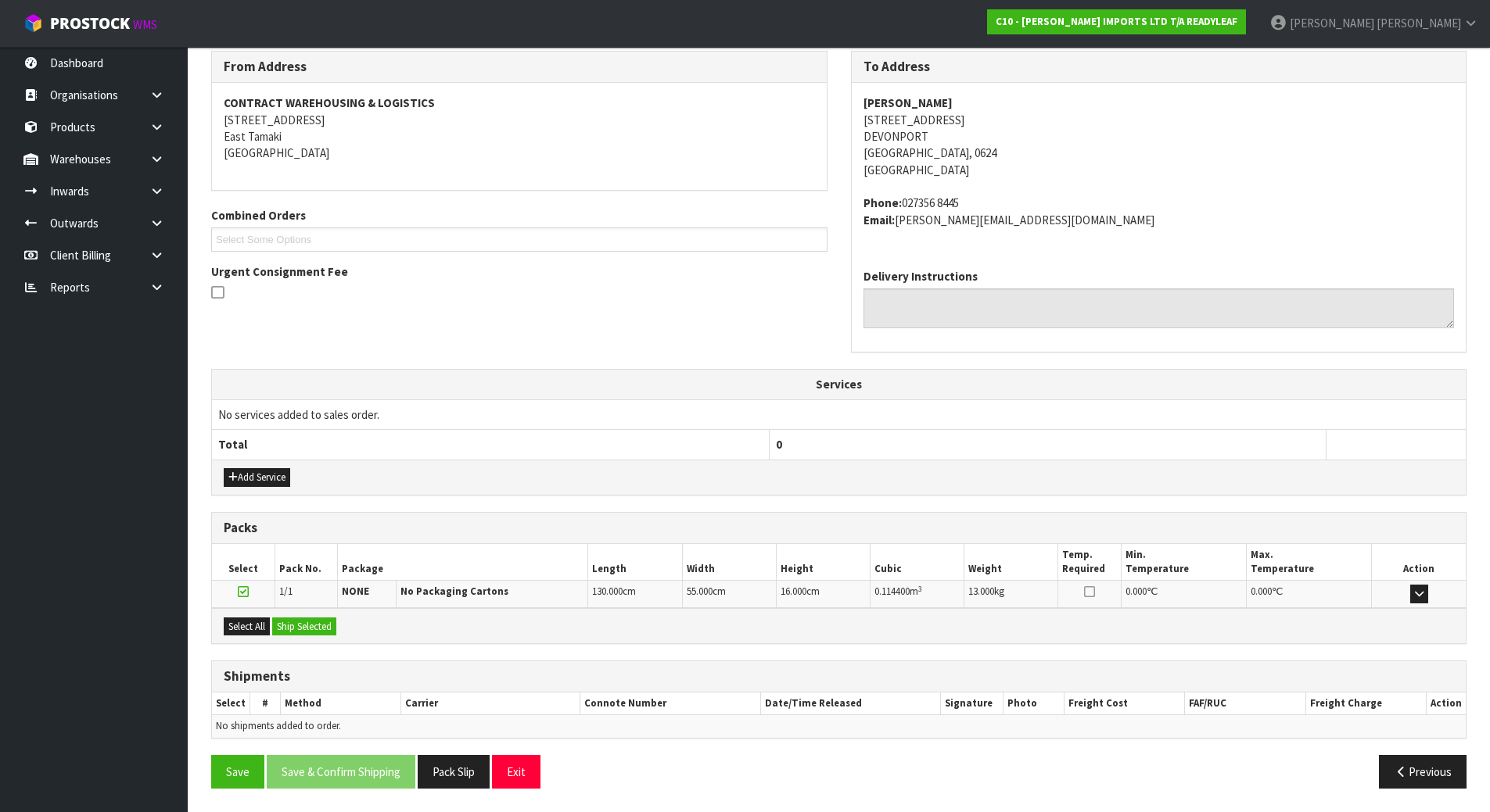
click at [659, 485] on div "Add Service" at bounding box center [839, 477] width 1254 height 35
click at [334, 664] on div "Shipments" at bounding box center [839, 677] width 1254 height 31
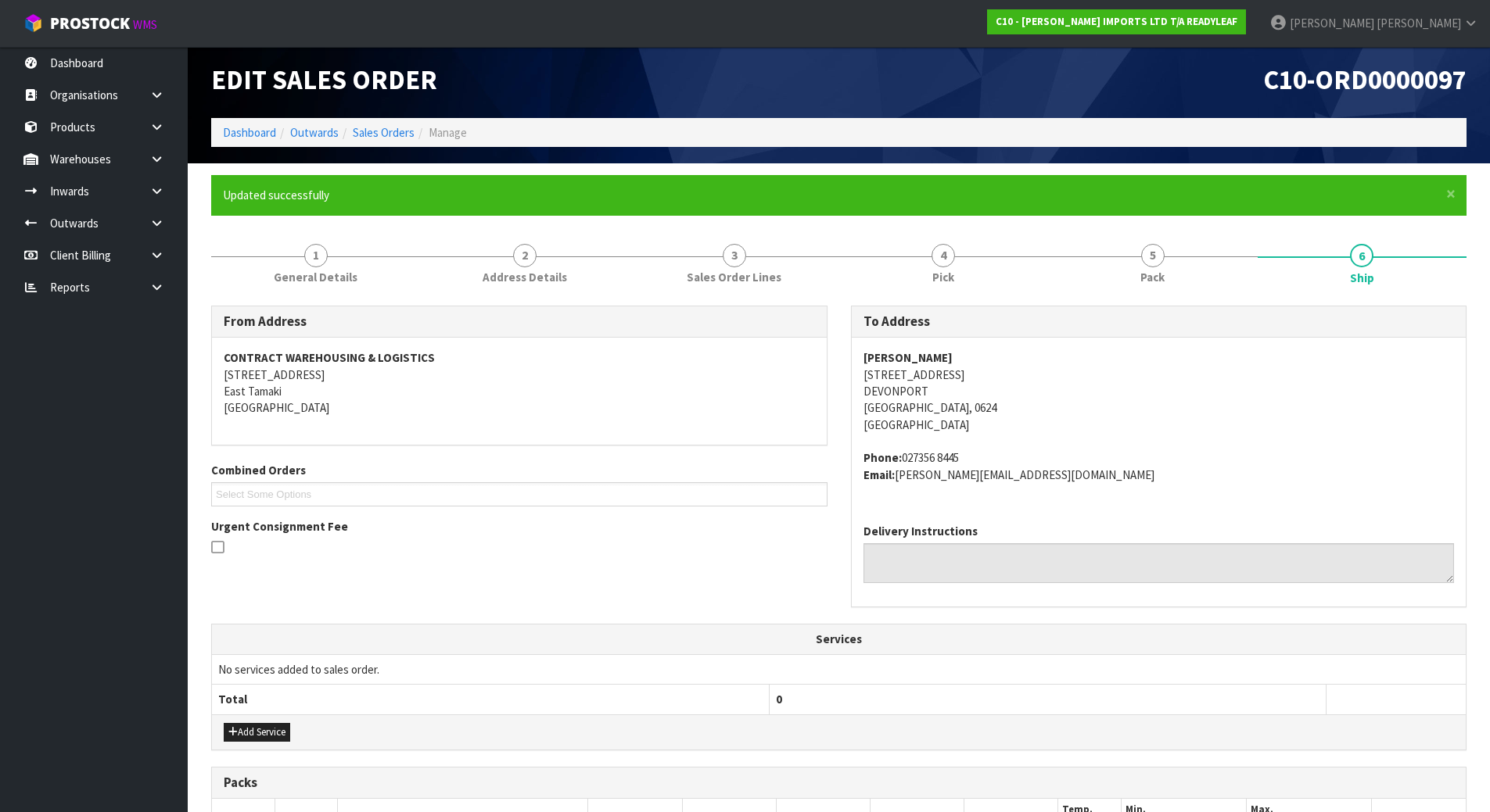
scroll to position [0, 0]
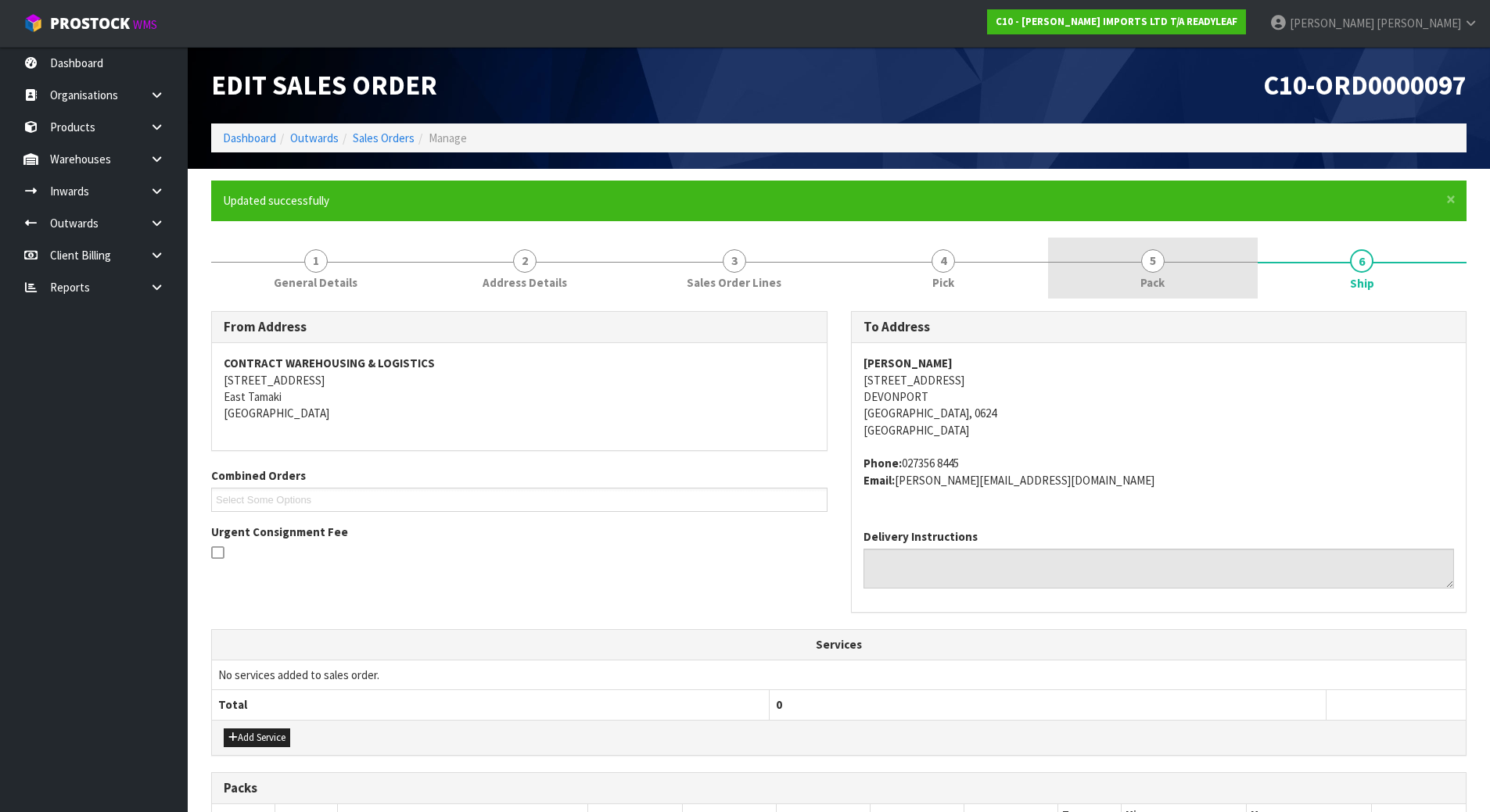
click at [1184, 278] on link "5 Pack" at bounding box center [1153, 268] width 209 height 62
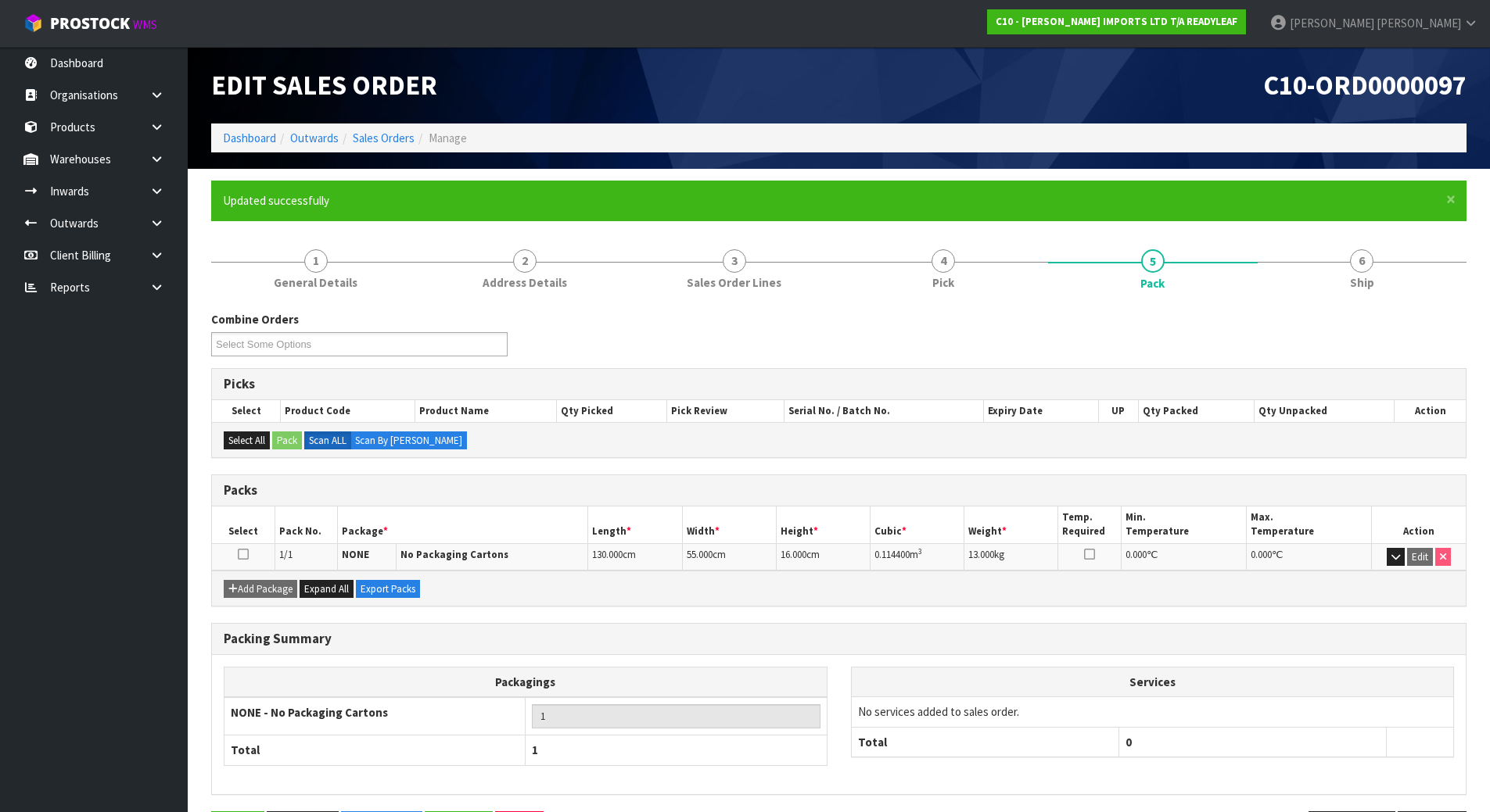
scroll to position [57, 0]
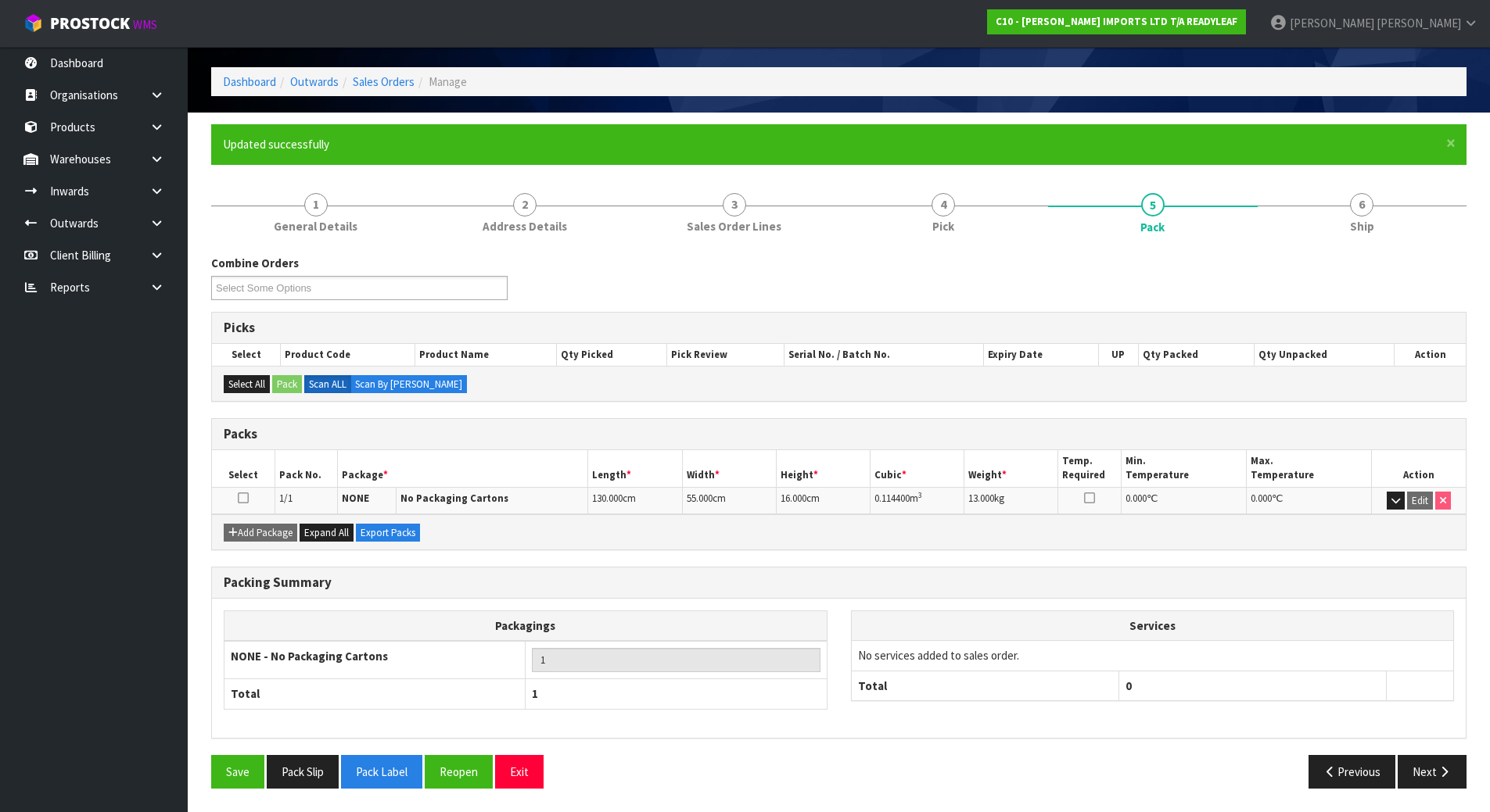
click at [245, 498] on icon at bounding box center [242, 498] width 11 height 1
click at [1339, 200] on link "6 Ship" at bounding box center [1363, 212] width 209 height 62
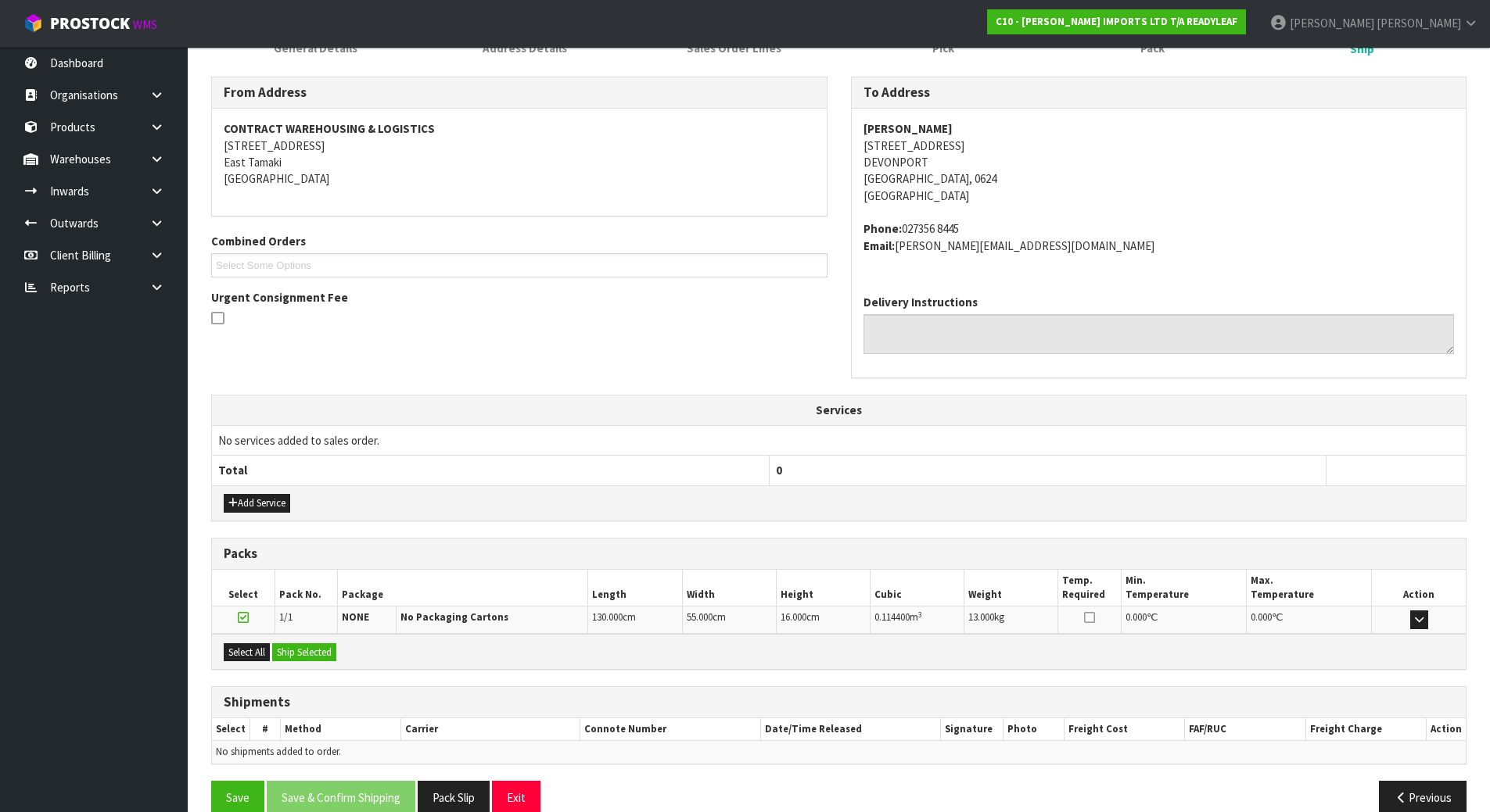
scroll to position [260, 0]
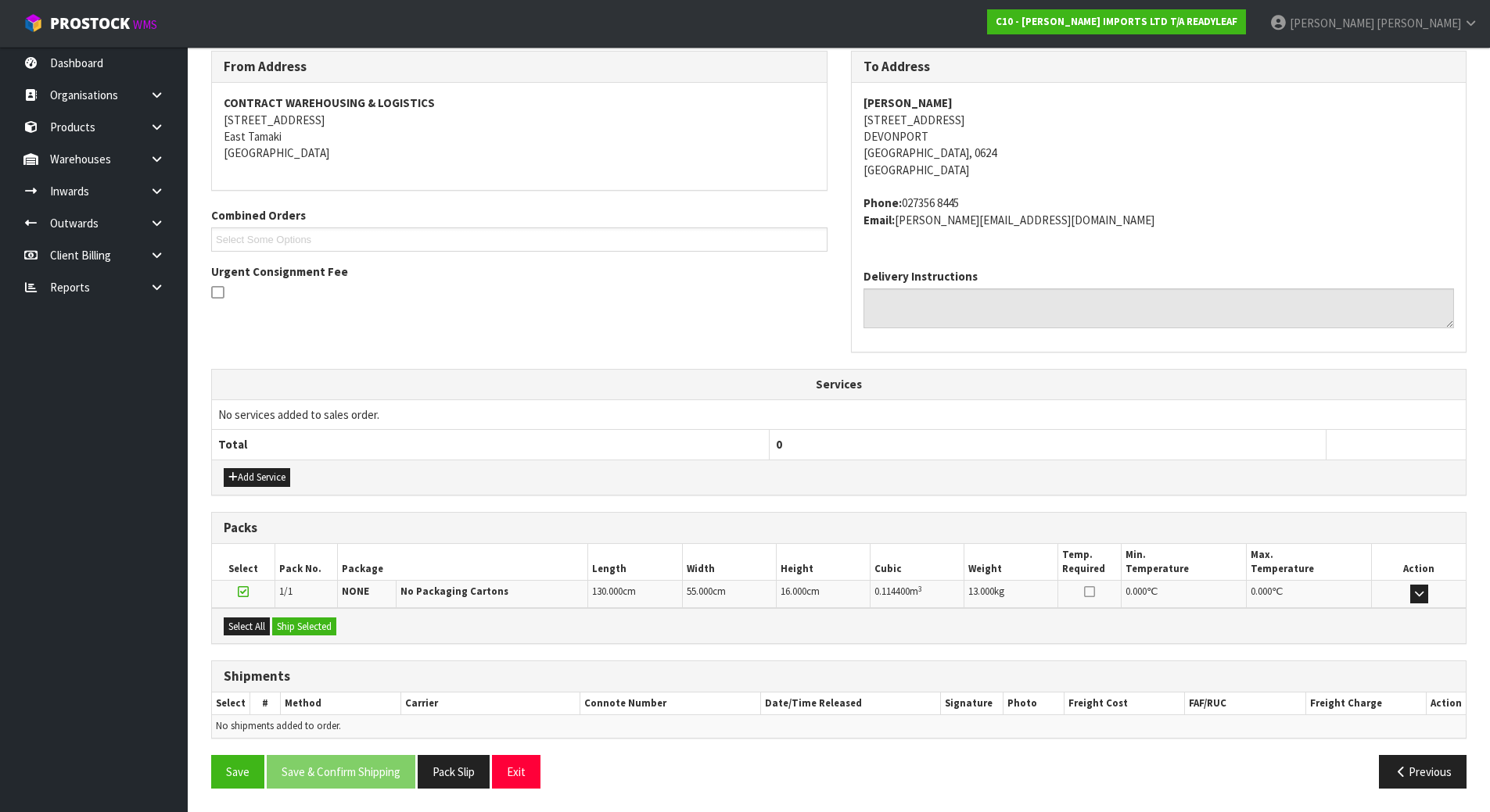
click at [444, 510] on div "From Address CONTRACT WAREHOUSING & LOGISTICS [STREET_ADDRESS] Combined Orders …" at bounding box center [839, 425] width 1255 height 749
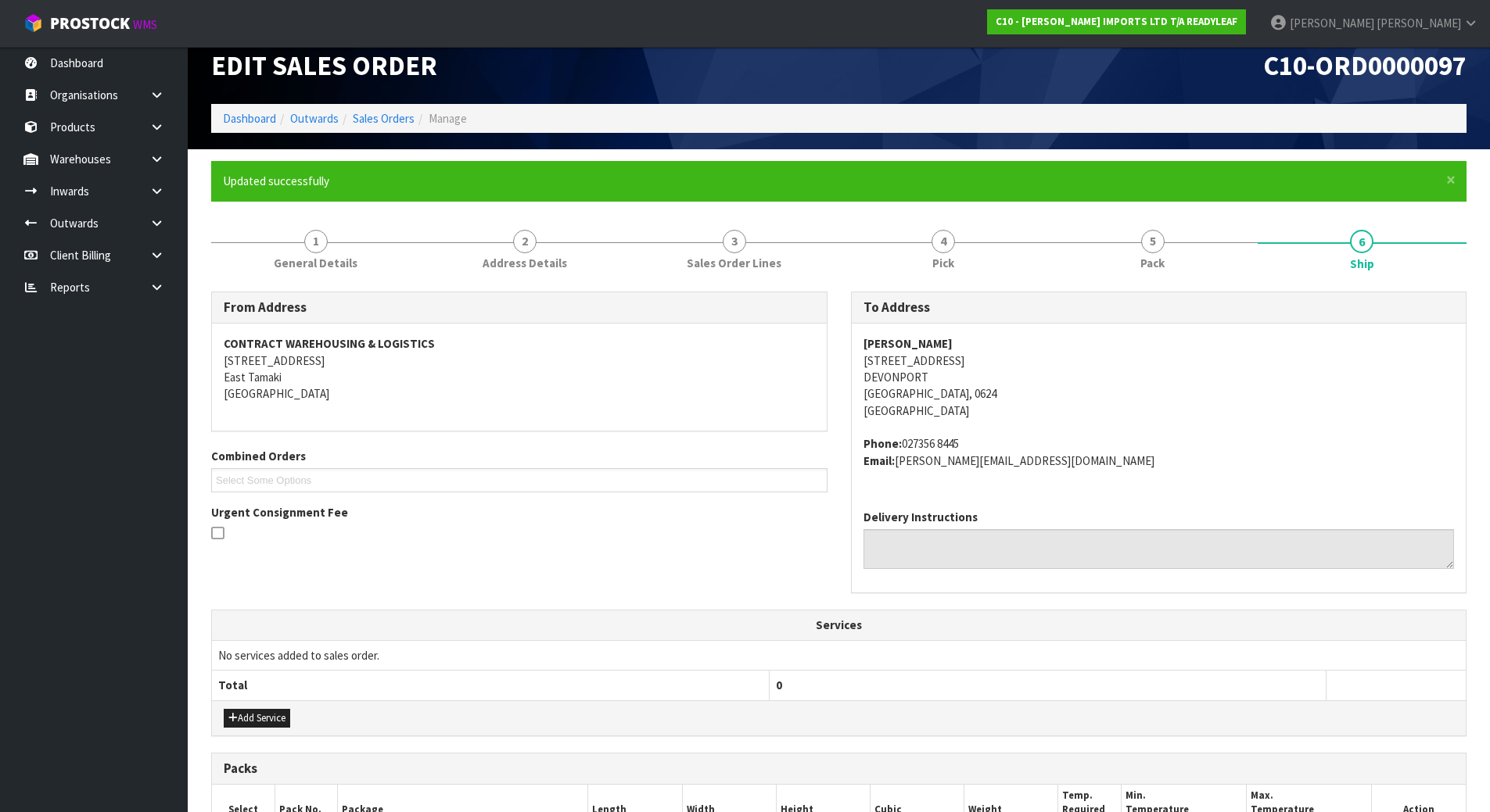
scroll to position [0, 0]
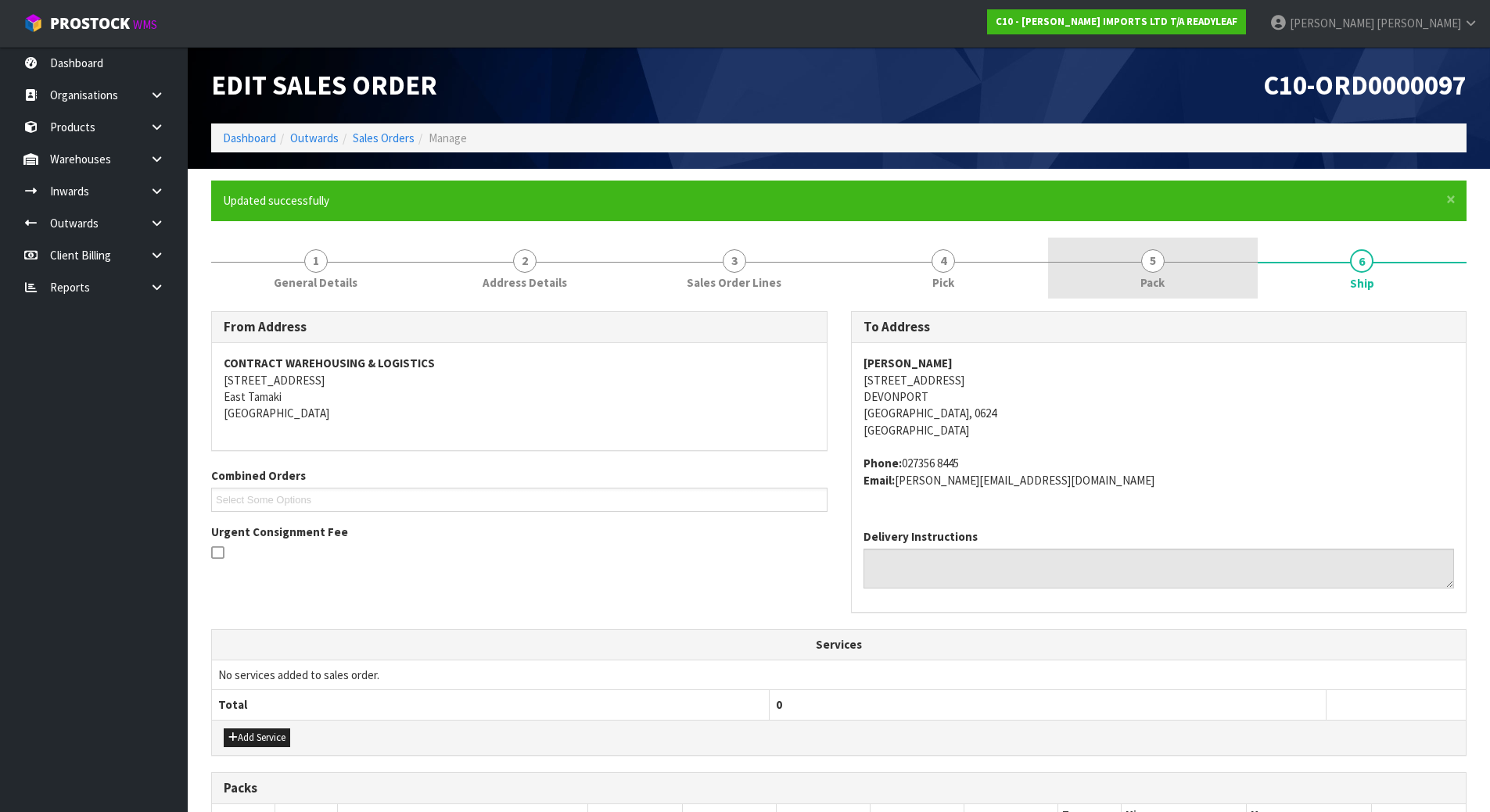
click at [1203, 283] on link "5 Pack" at bounding box center [1153, 268] width 209 height 62
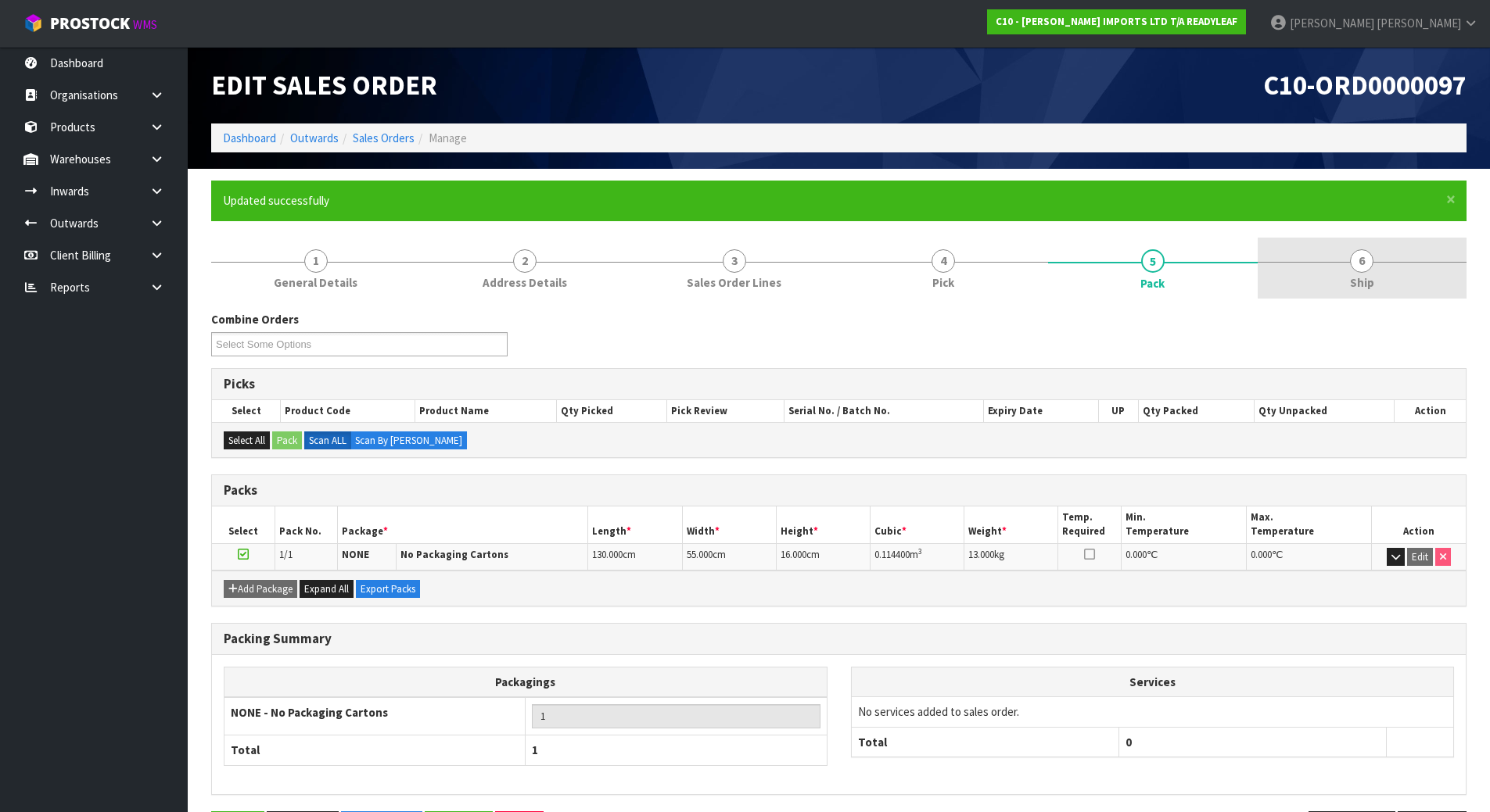
click at [1329, 264] on link "6 Ship" at bounding box center [1363, 268] width 209 height 62
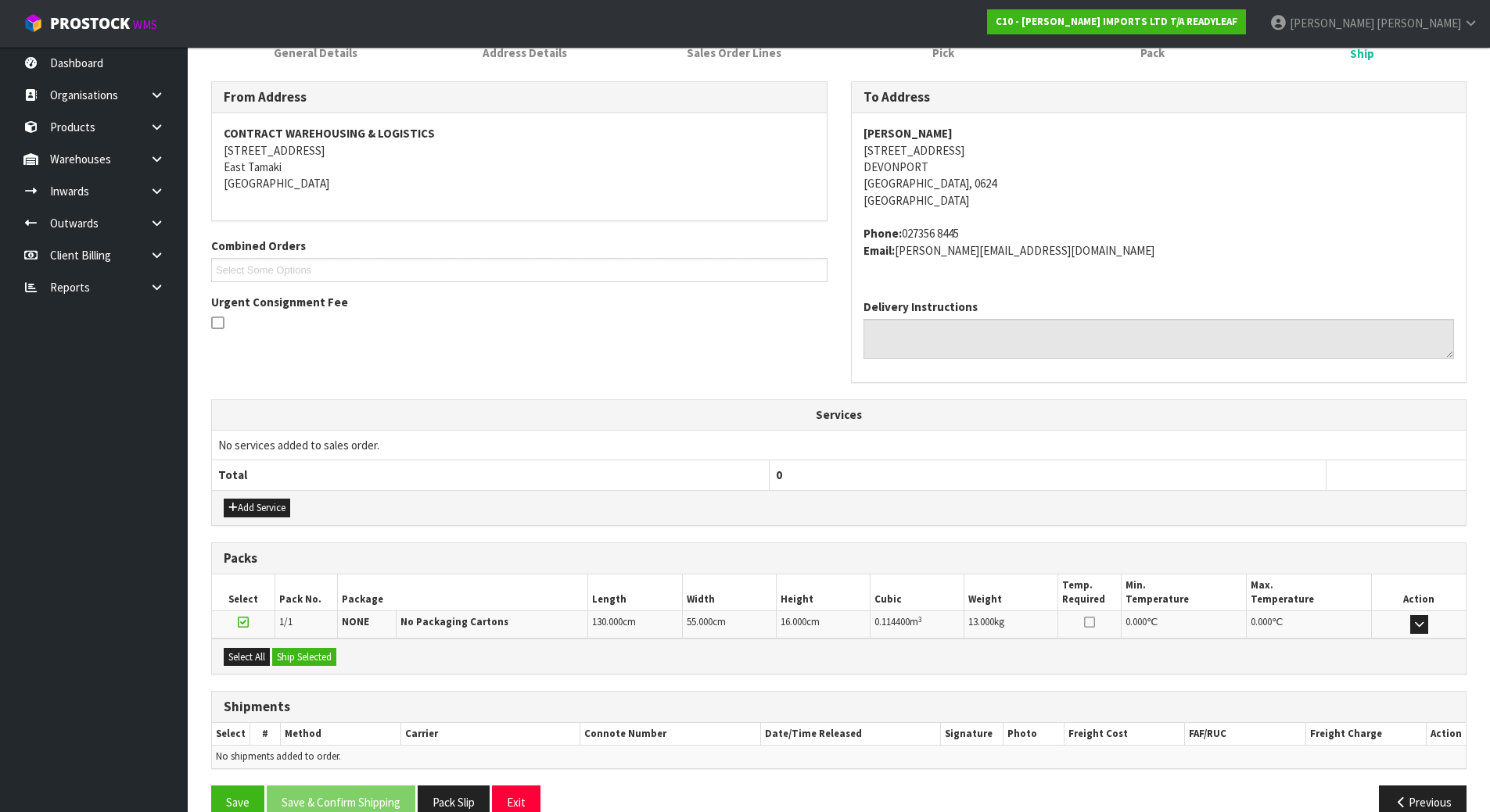
scroll to position [235, 0]
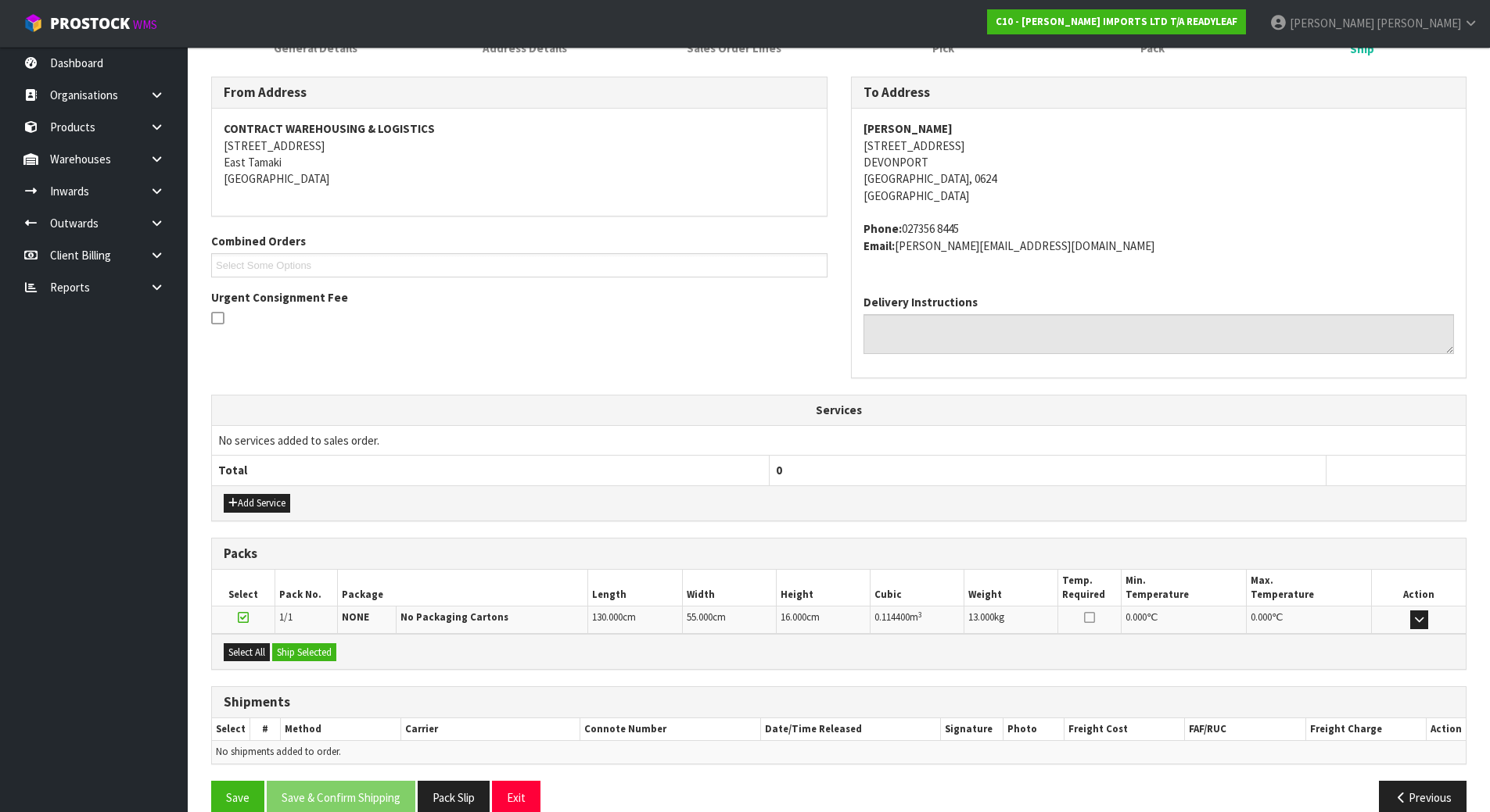
click at [837, 342] on div "From Address CONTRACT WAREHOUSING & LOGISTICS [STREET_ADDRESS] Combined Orders …" at bounding box center [839, 235] width 1279 height 319
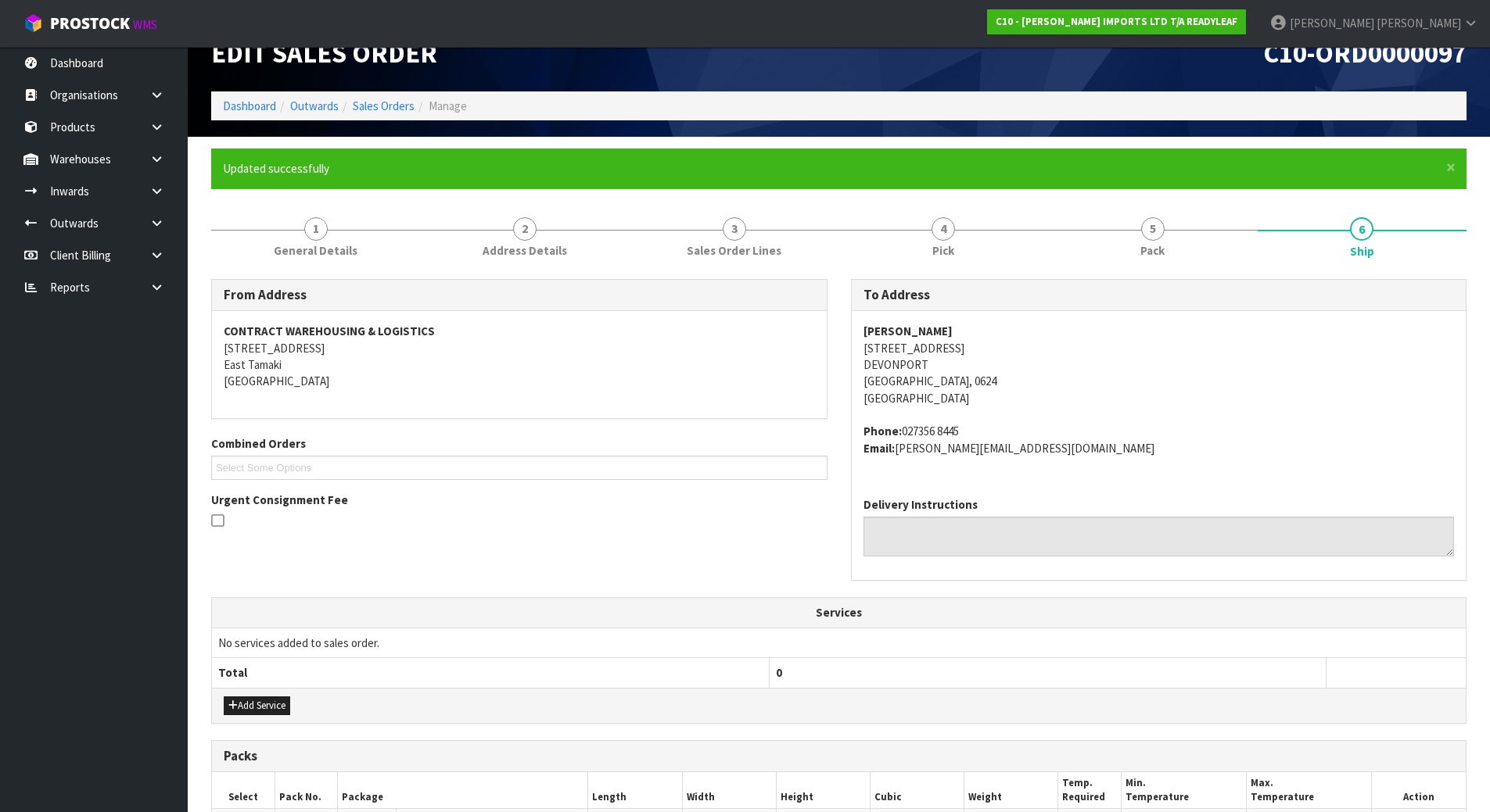
scroll to position [0, 0]
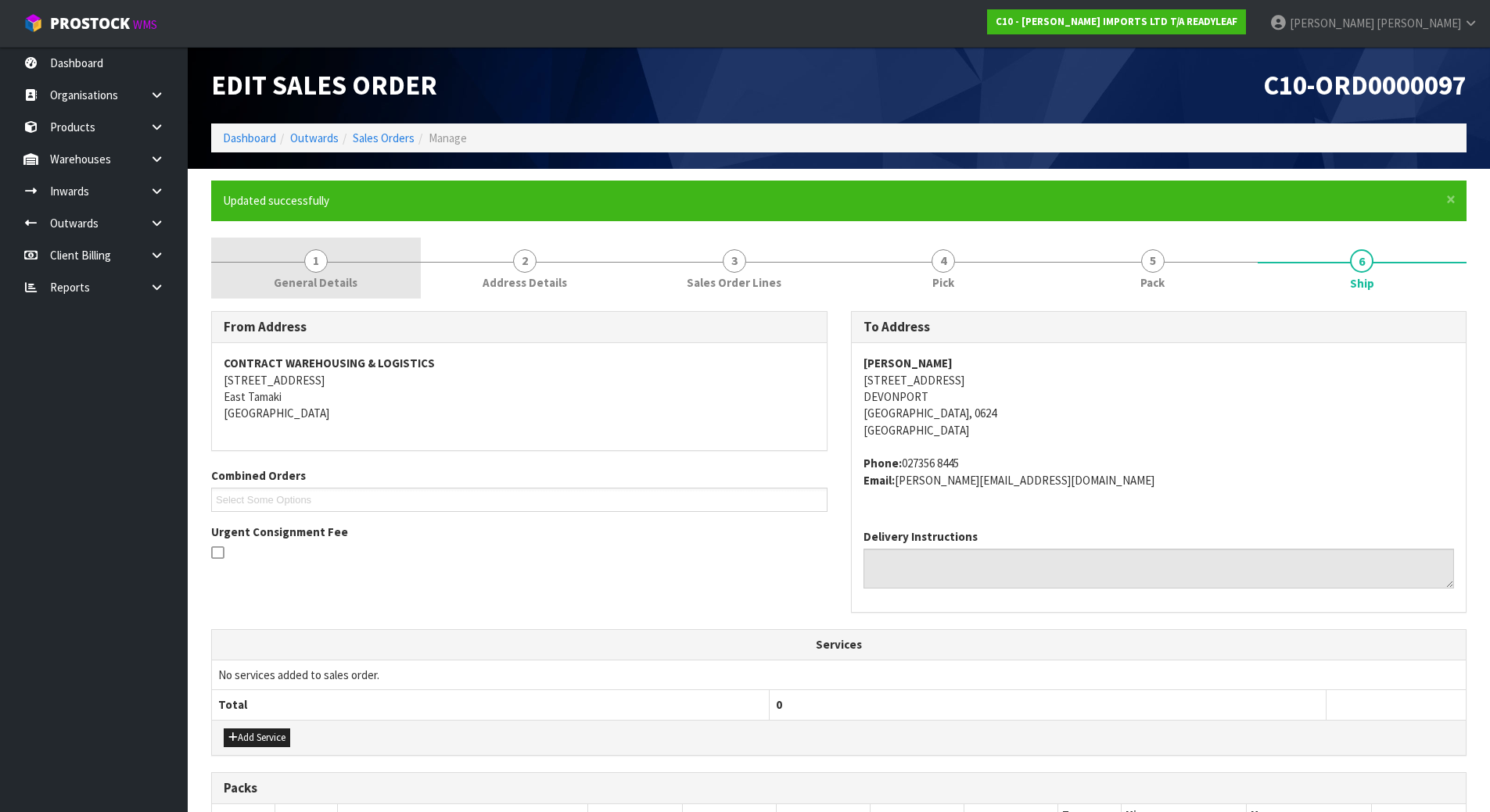
click at [351, 264] on link "1 General Details" at bounding box center [316, 268] width 209 height 62
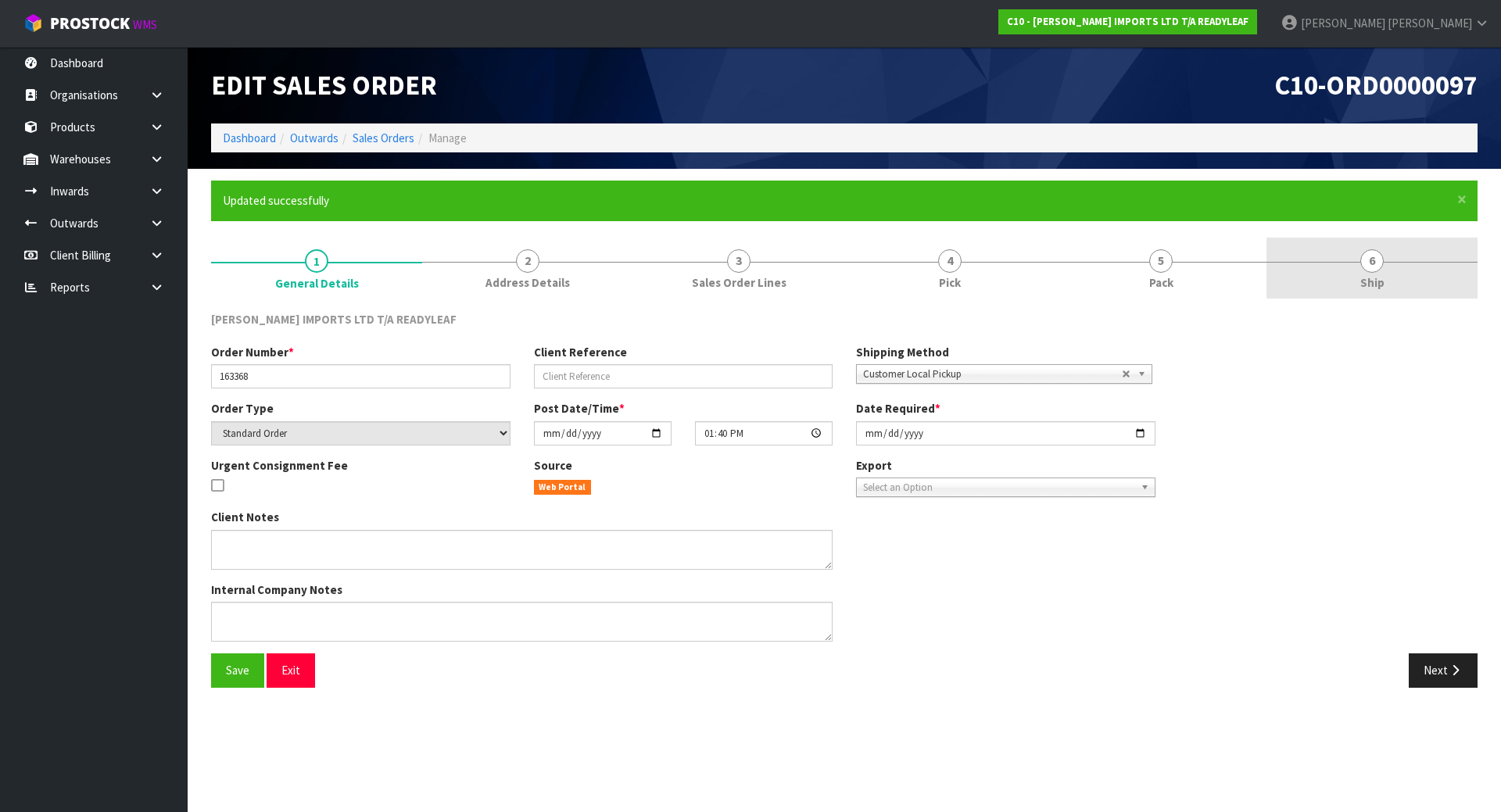
click at [1429, 270] on link "6 Ship" at bounding box center [1372, 268] width 211 height 62
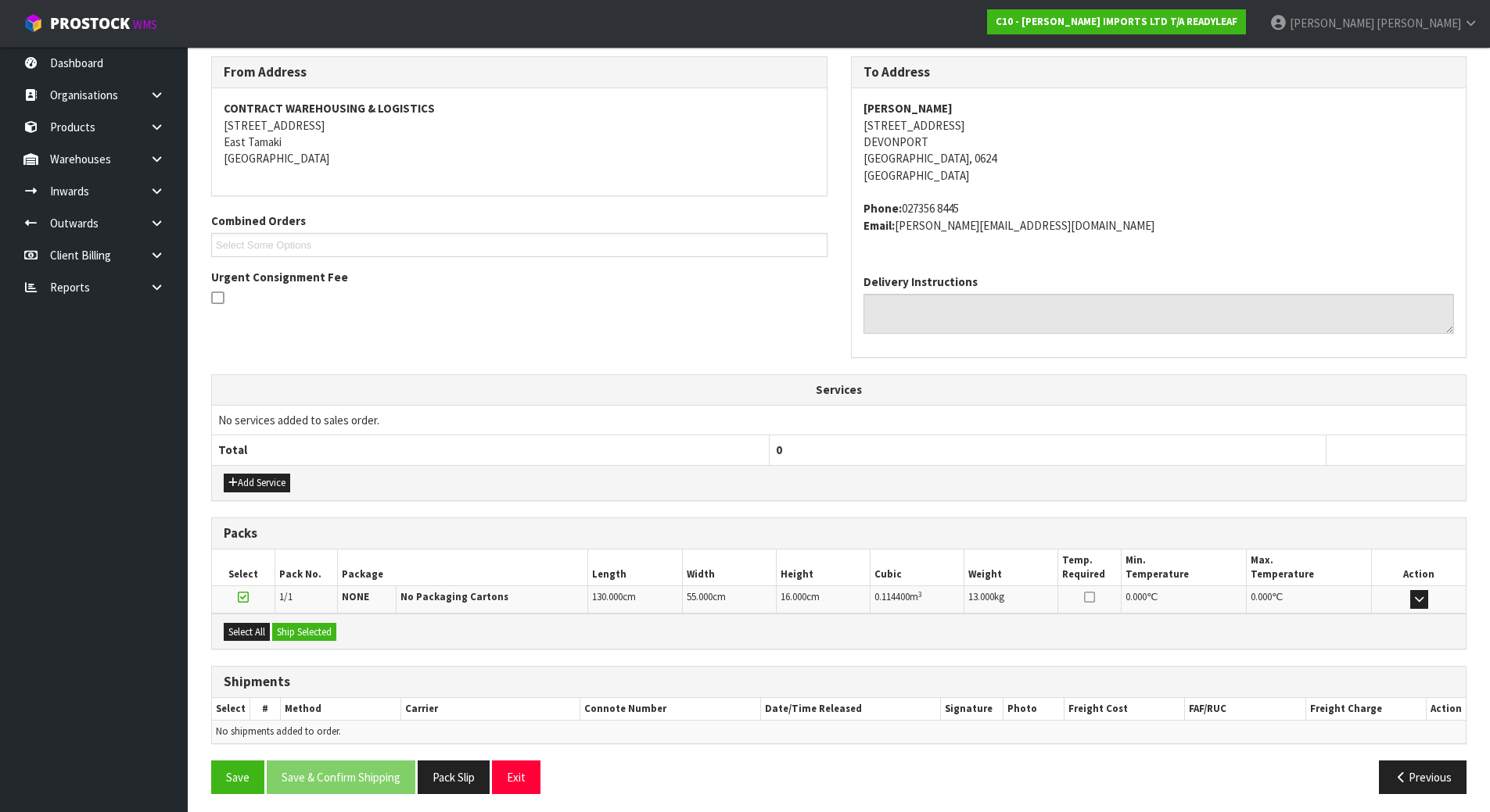
scroll to position [260, 0]
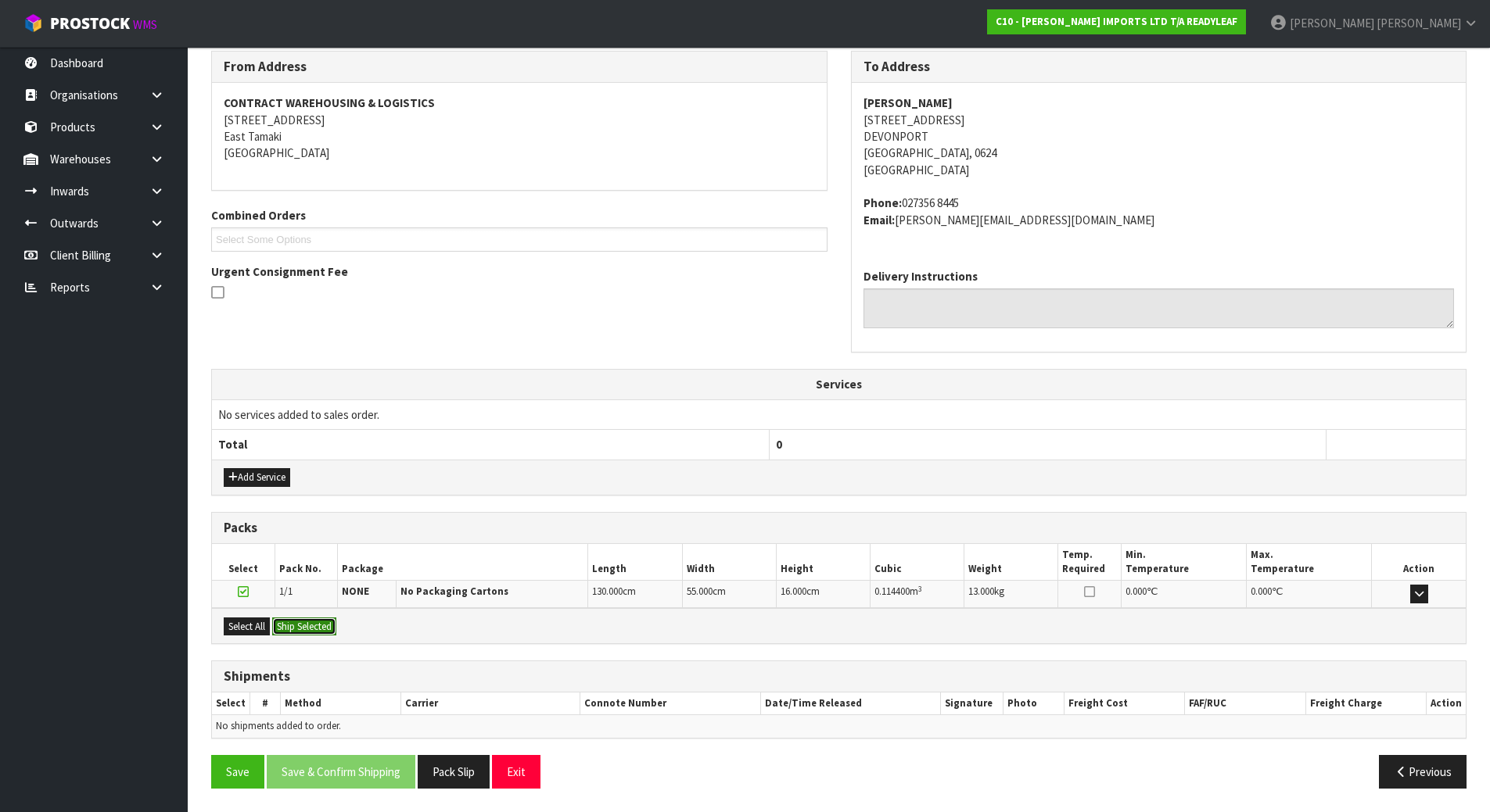
click at [328, 620] on button "Ship Selected" at bounding box center [304, 626] width 65 height 19
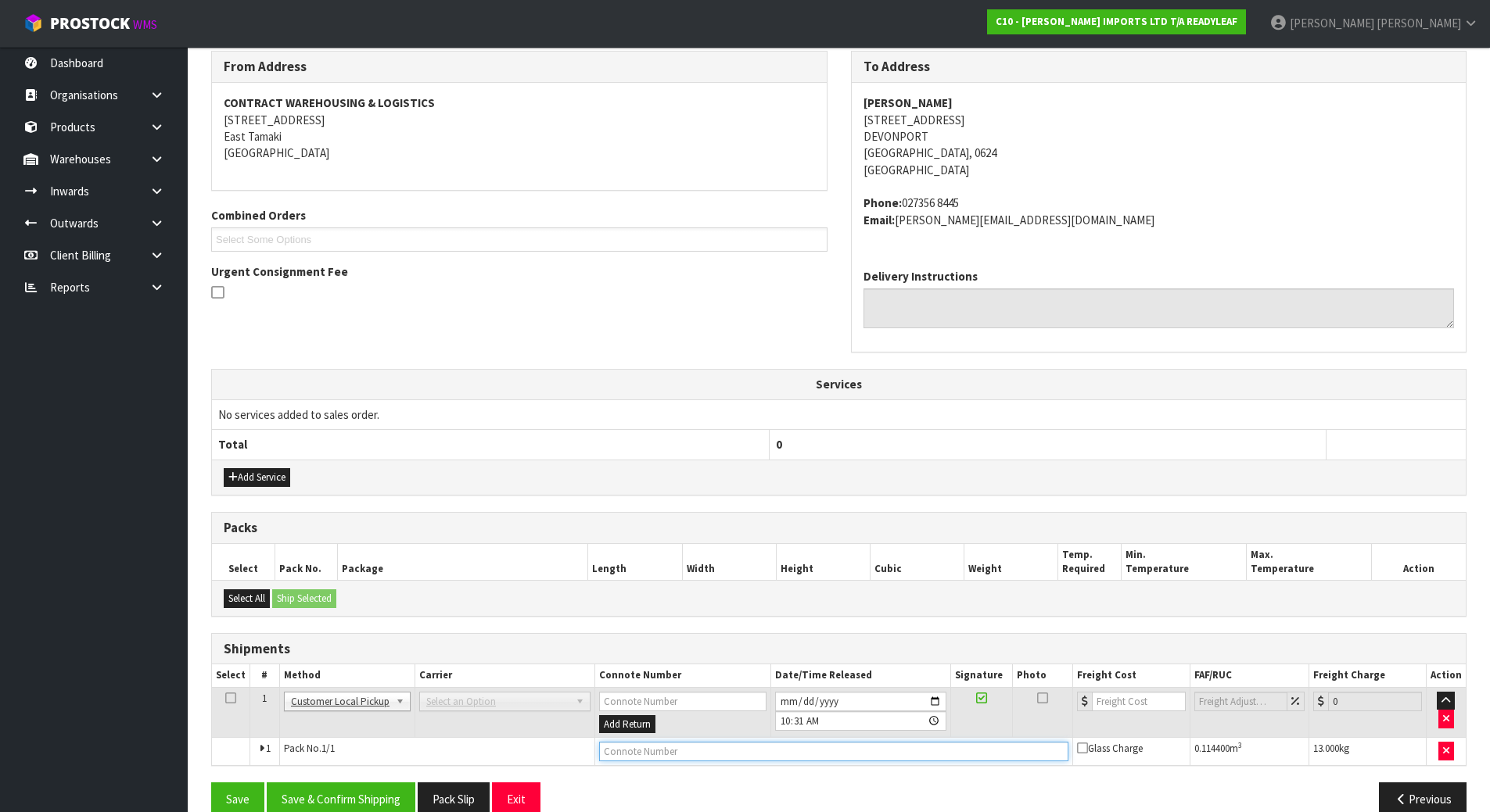
click at [676, 752] on input "text" at bounding box center [834, 751] width 469 height 20
type input "CUSTOMER COLLECTED"
click at [358, 792] on button "Save & Confirm Shipping" at bounding box center [341, 799] width 149 height 33
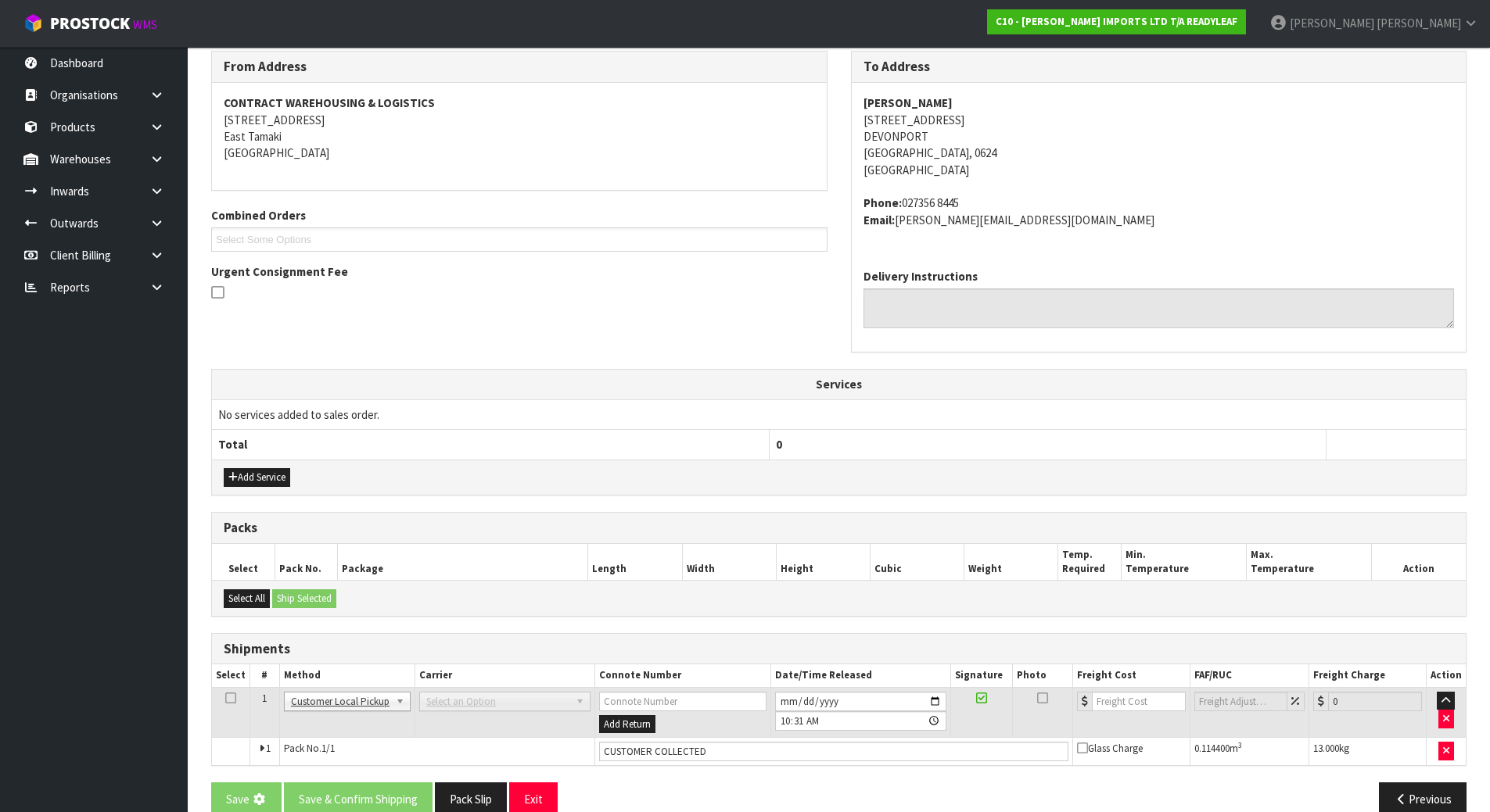
scroll to position [0, 0]
